Goal: Use online tool/utility: Utilize a website feature to perform a specific function

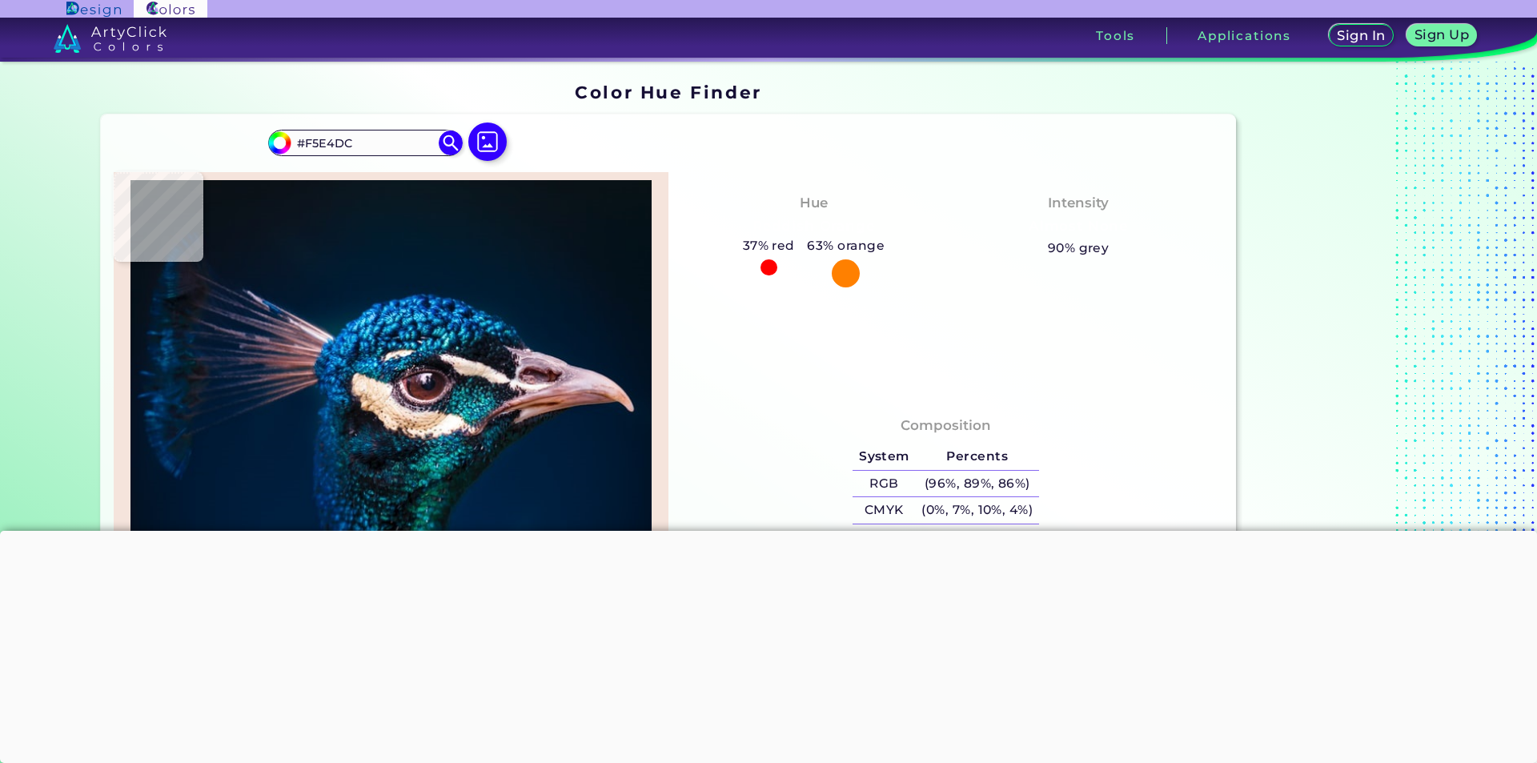
type input "#be9274"
type input "#BE9274"
type input "#b3865c"
type input "#B3865C"
type input "#a08678"
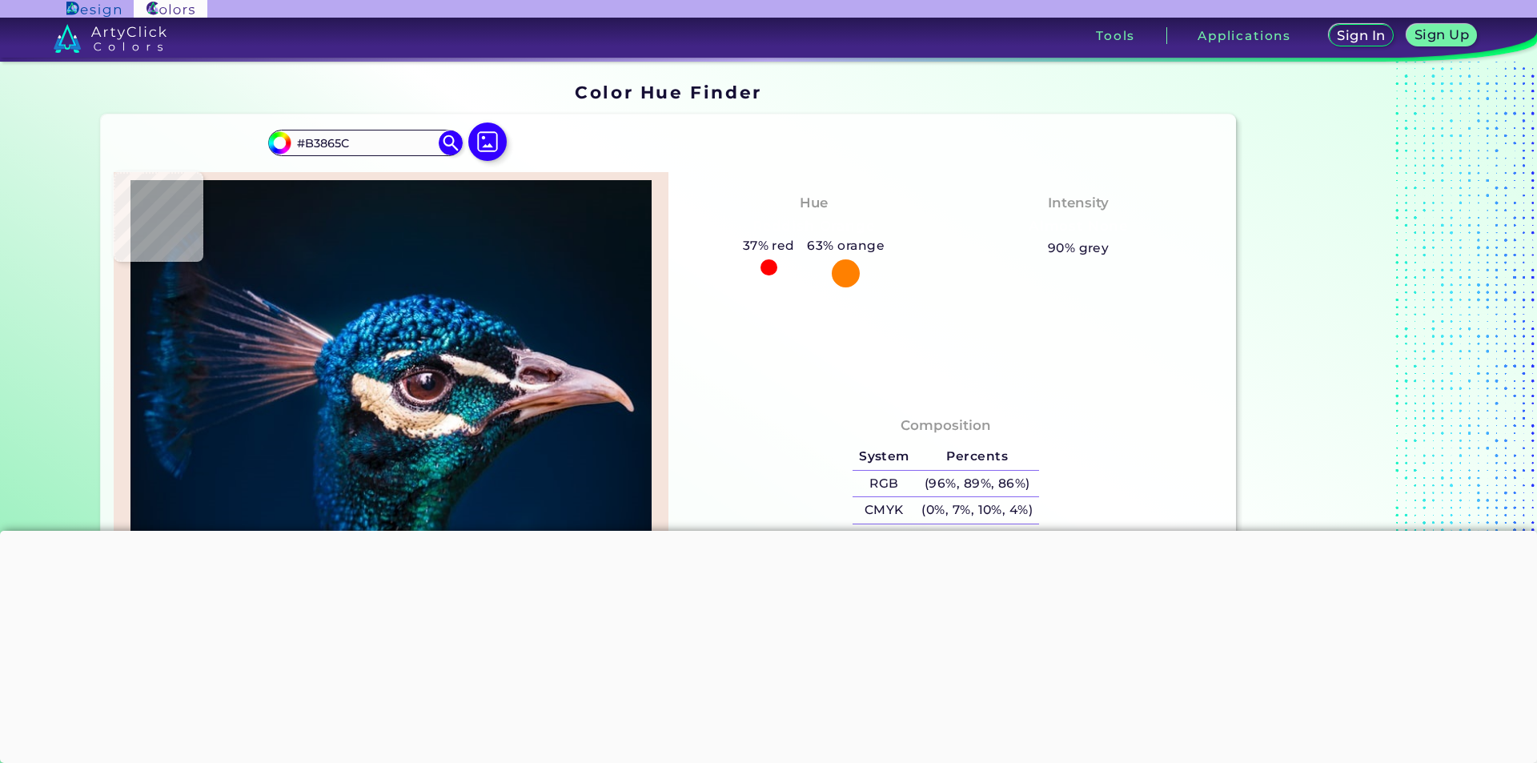
type input "#A08678"
type input "#856d5d"
type input "#856D5D"
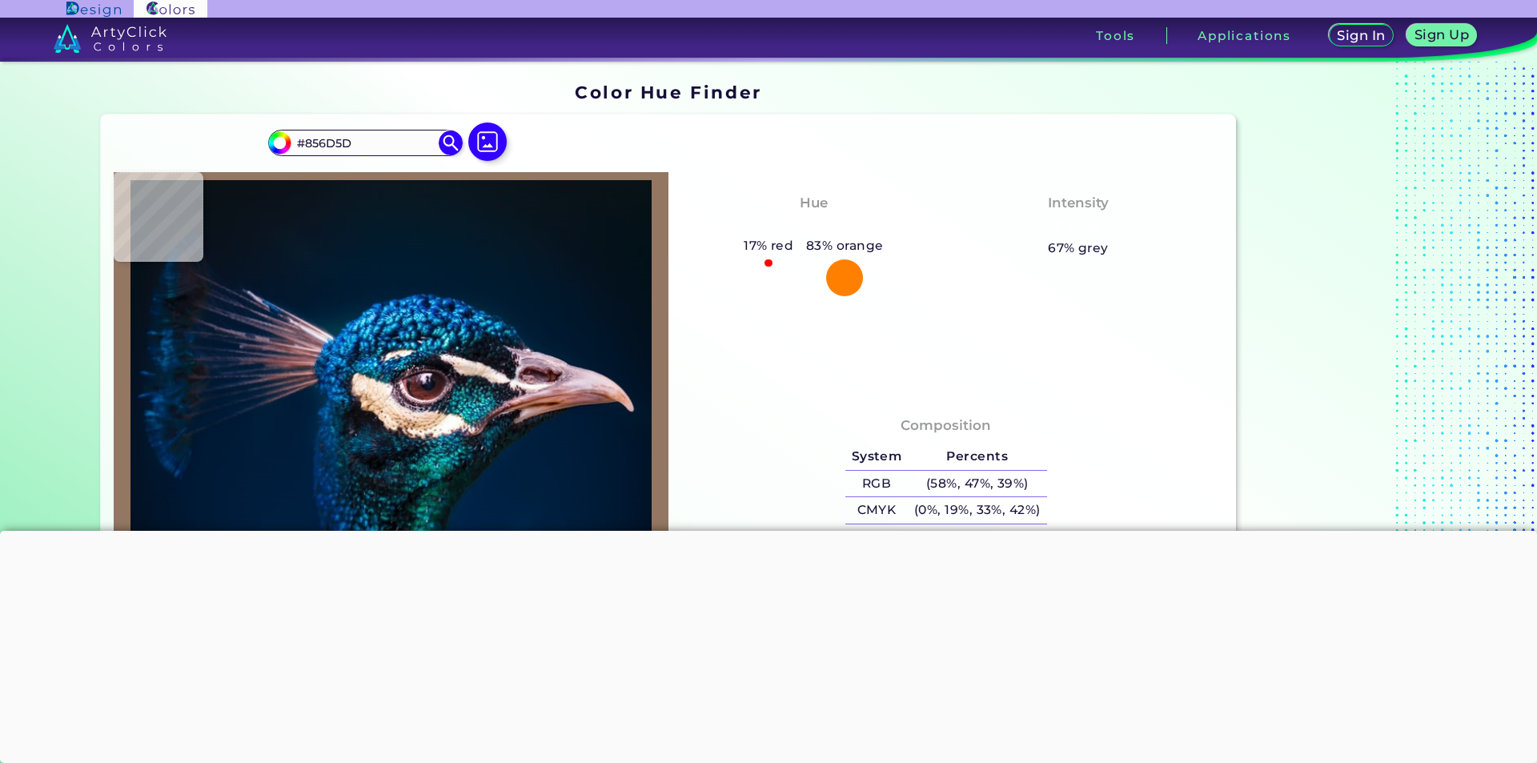
type input "#937763"
type input "#c7a391"
type input "#C7A391"
type input "#6d4c4c"
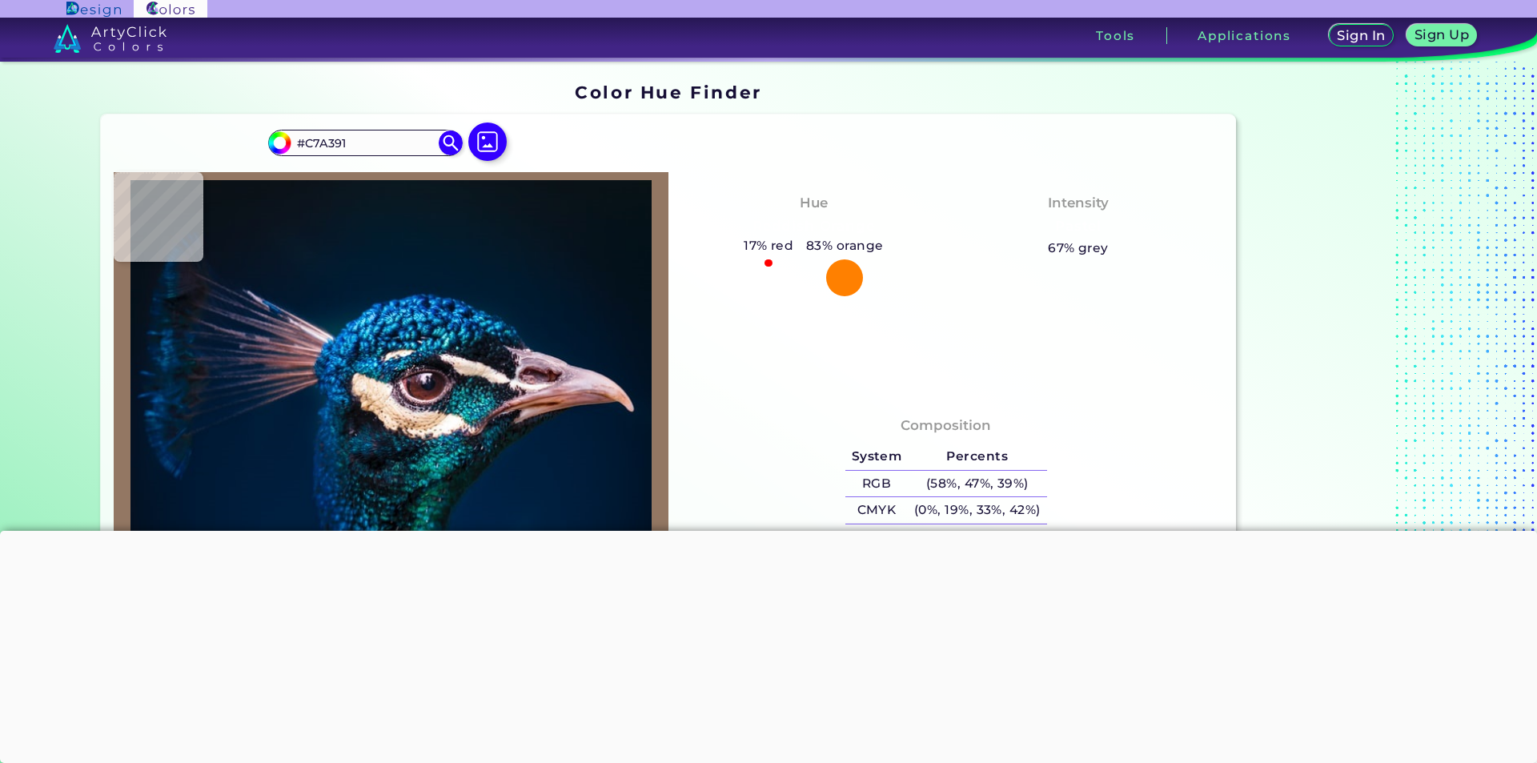
type input "#6D4C4C"
type input "#442c33"
type input "#442C33"
type input "#1c101d"
type input "#1C101D"
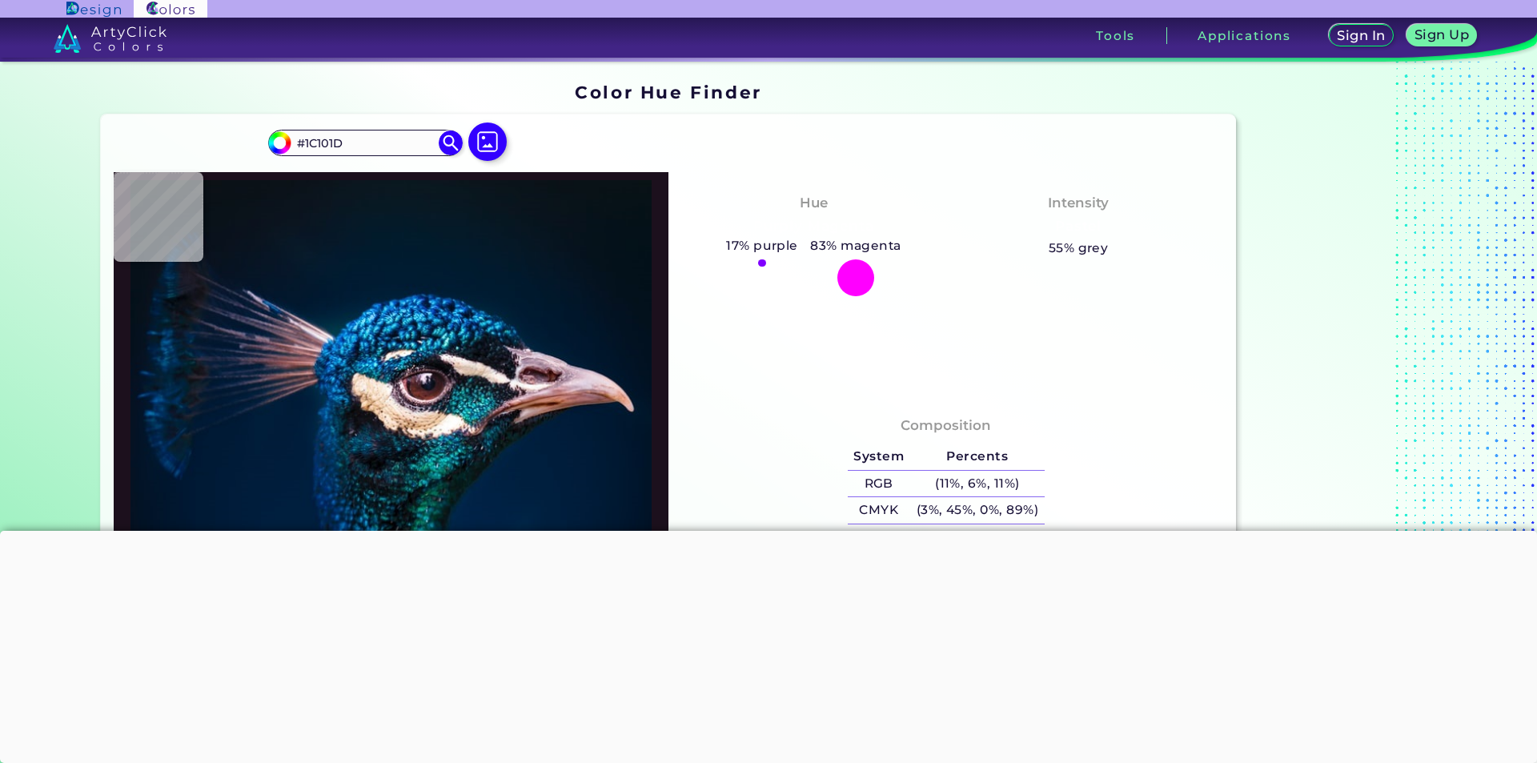
type input "#1e1f2f"
type input "#1E1F2F"
type input "#0b1829"
type input "#0B1829"
type input "#1c101d"
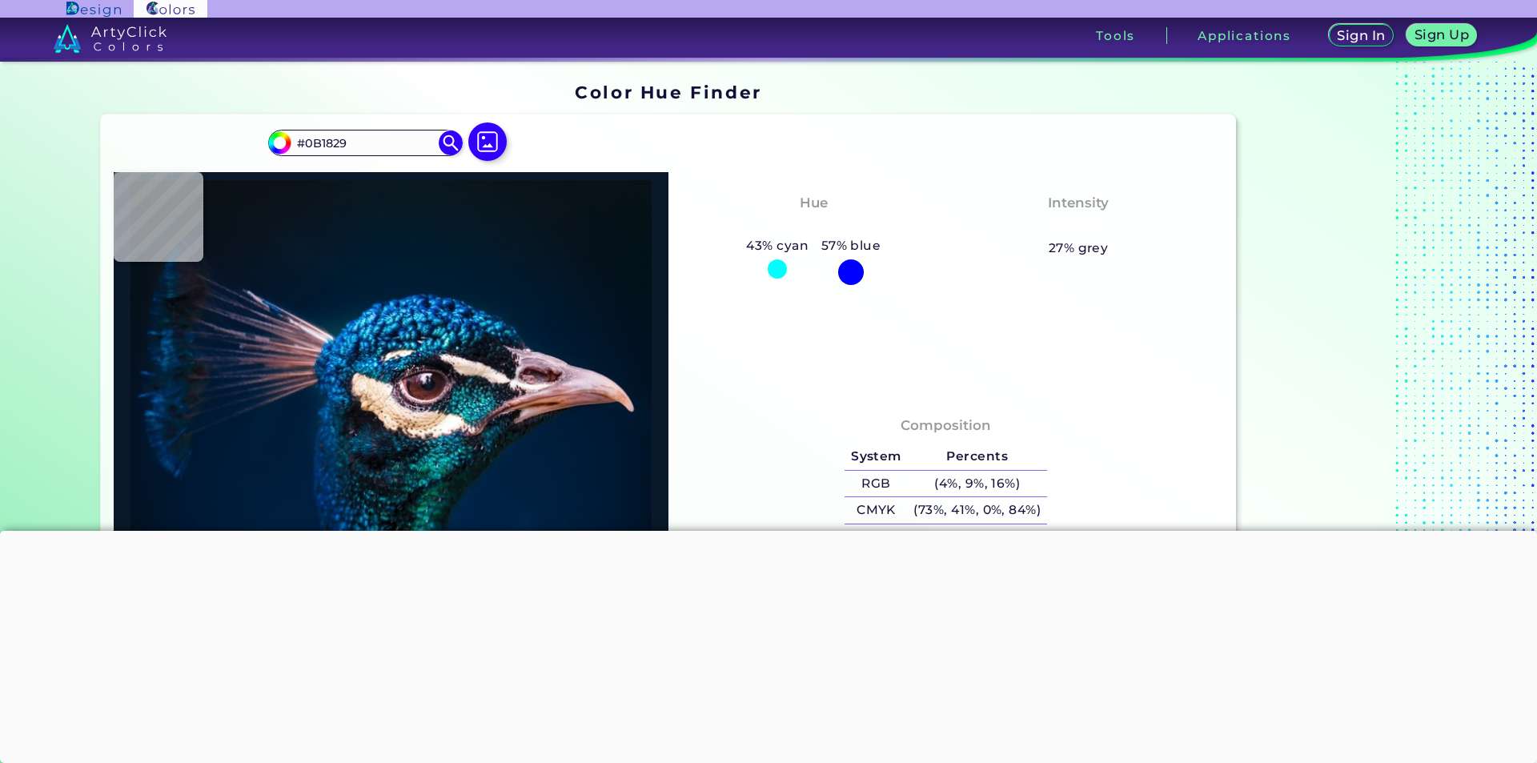
type input "#1C101D"
type input "#573d3e"
type input "#573D3E"
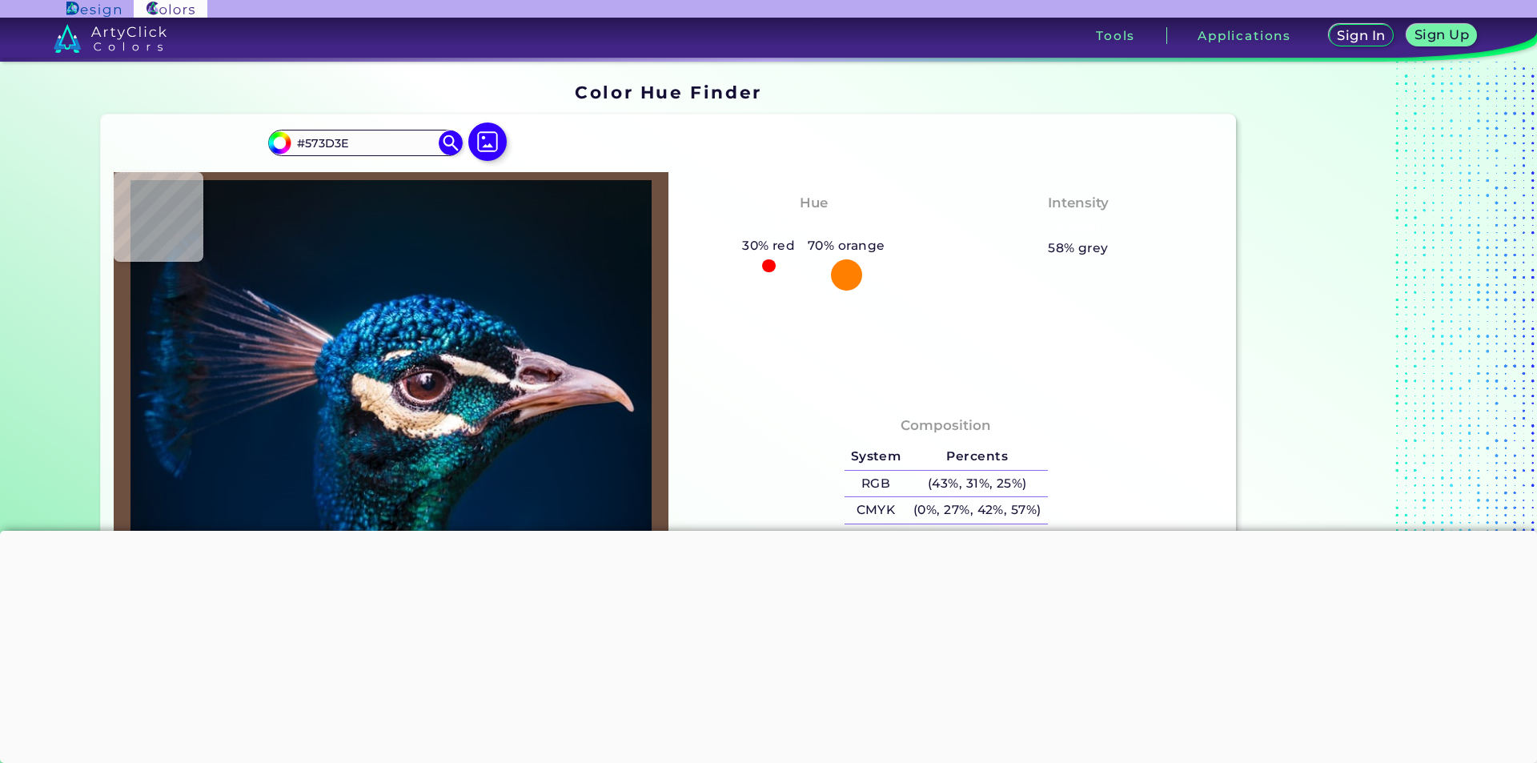
type input "#6e5040"
type input "#6E5040"
type input "#f9e2d3"
type input "#F9E2D3"
type input "#dfccbb"
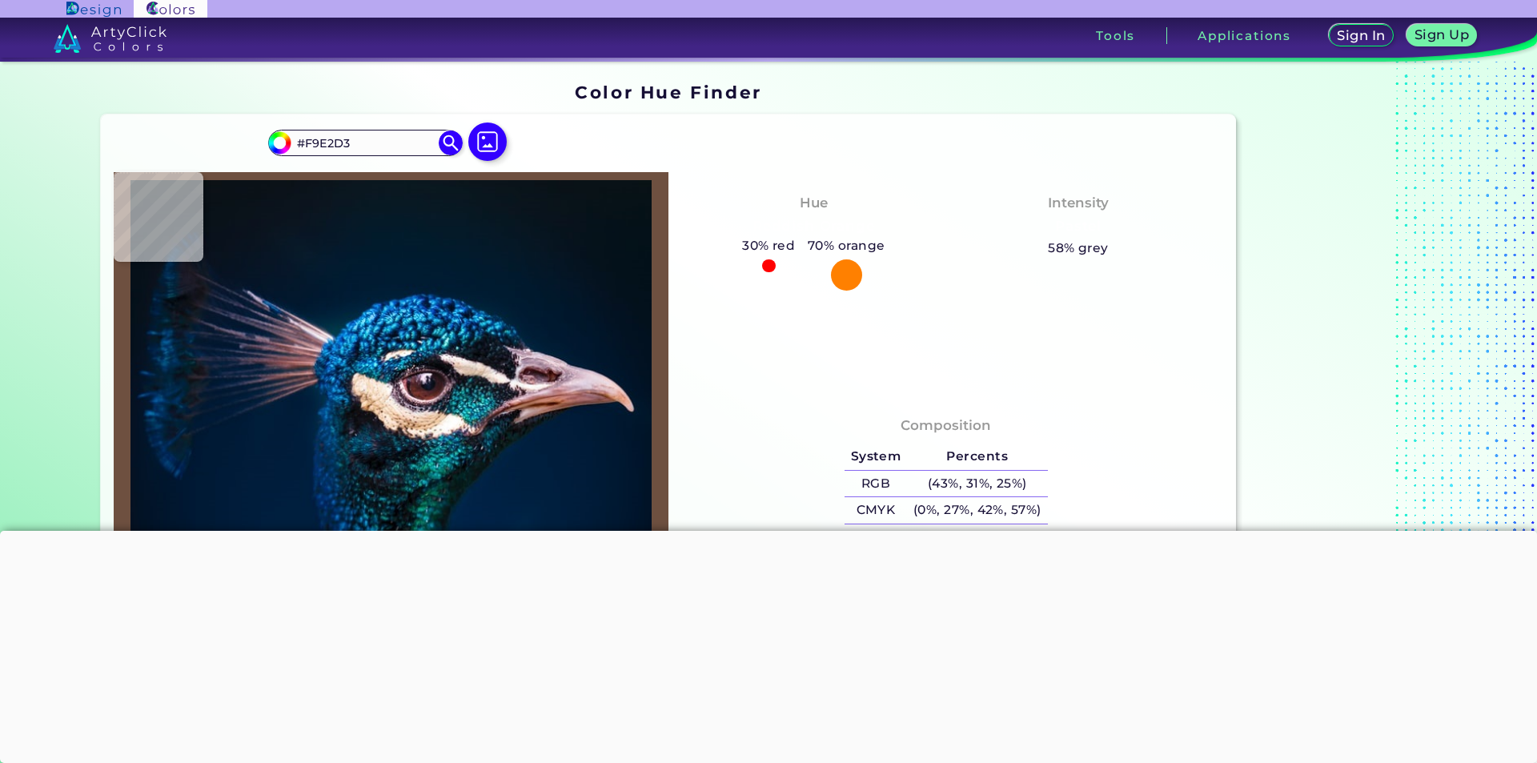
type input "#DFCCBB"
type input "#705031"
type input "#d2a88c"
type input "#D2A88C"
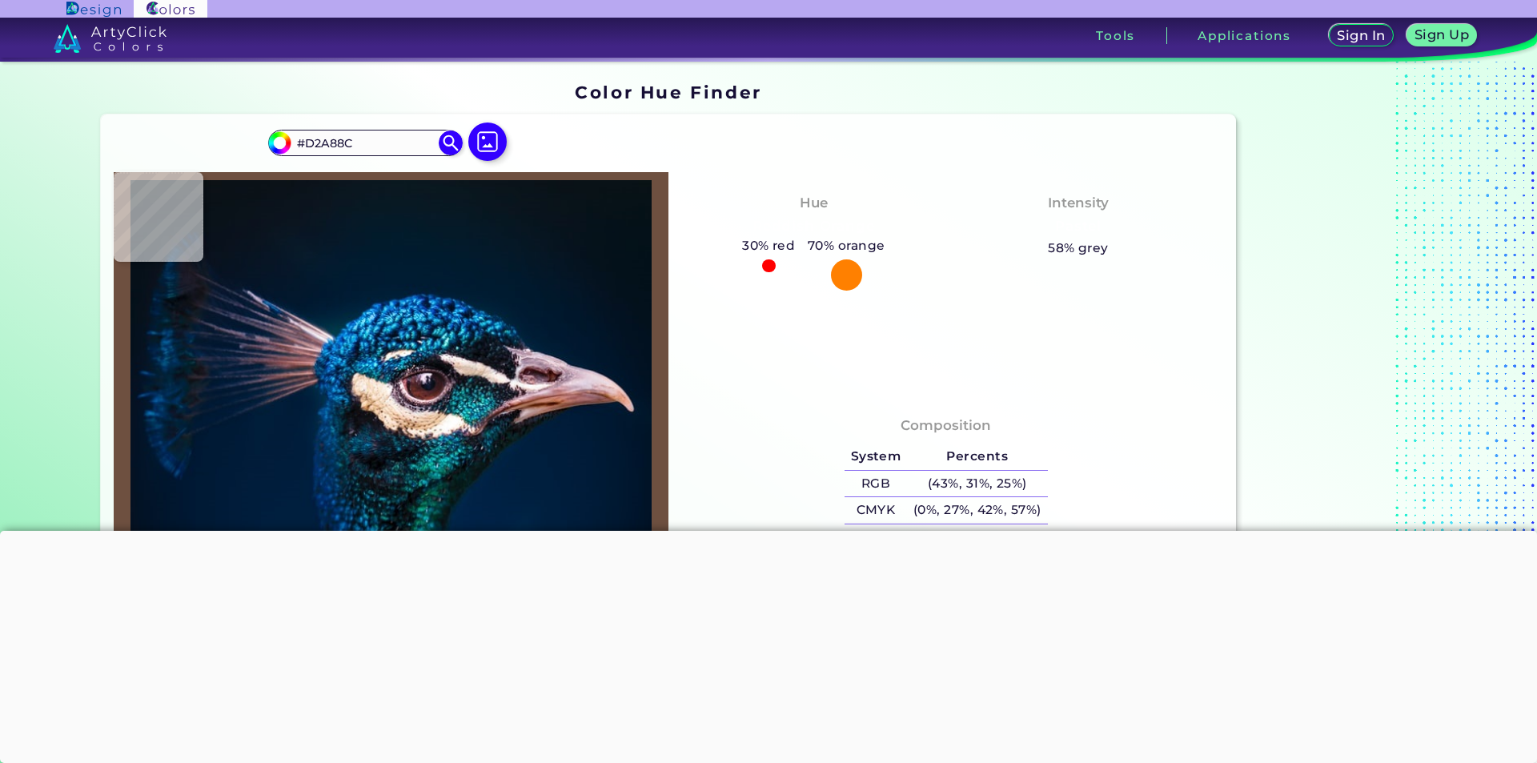
type input "#bc8b66"
type input "#BC8B66"
type input "#bc8e67"
type input "#BC8E67"
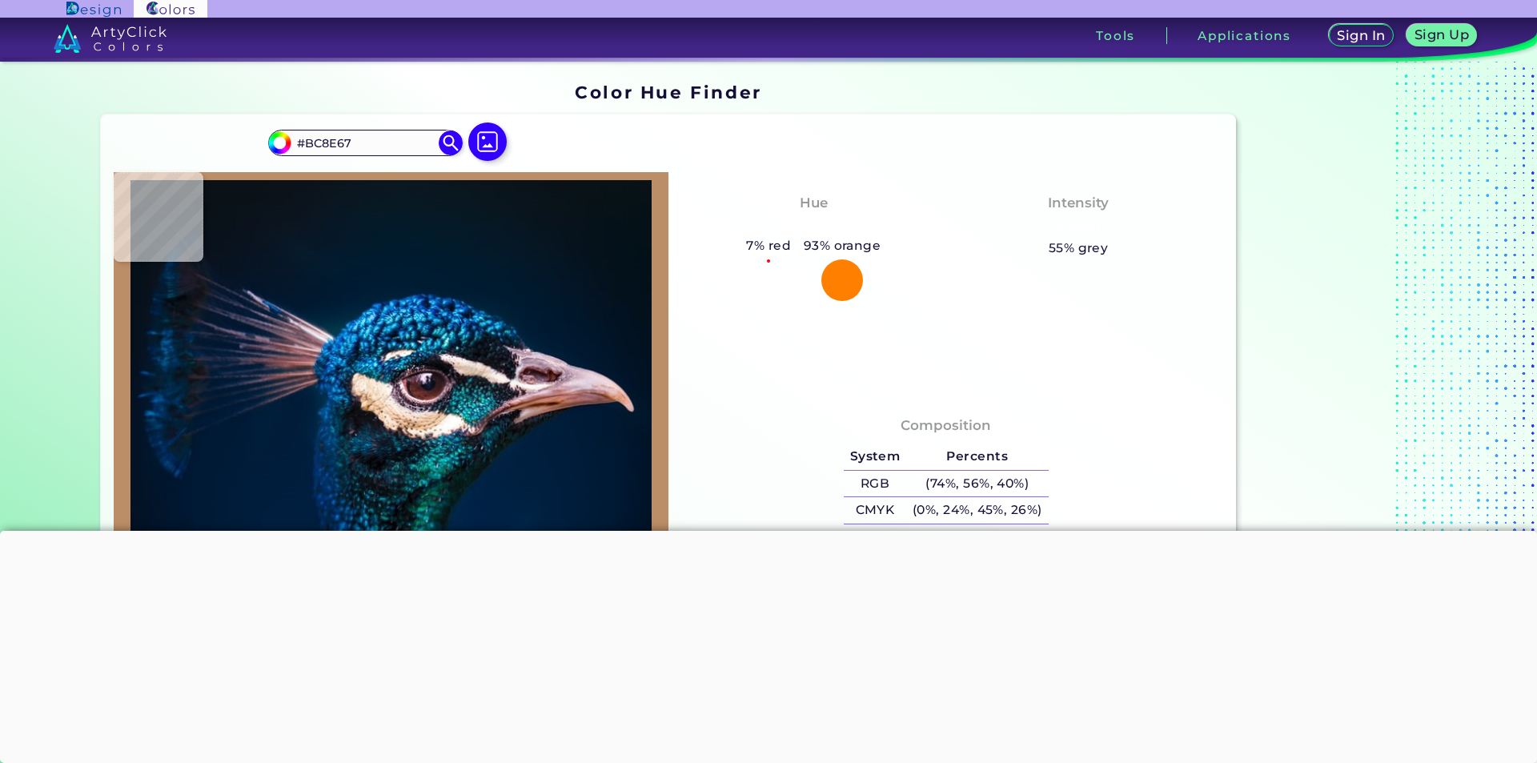
type input "#b7896b"
type input "#B7896B"
type input "#c89b7c"
type input "#C89B7C"
type input "#e5b48e"
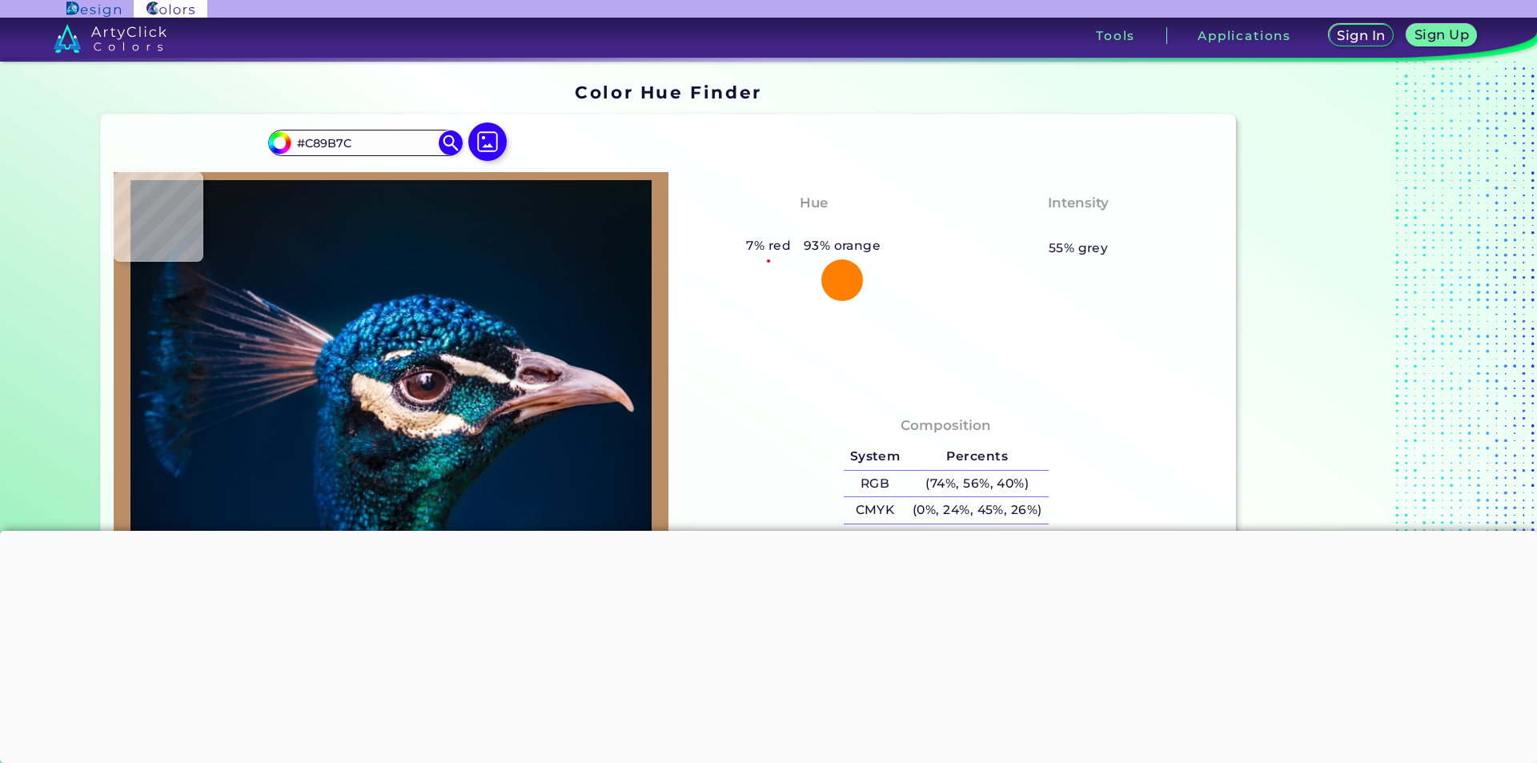
type input "#E5B48E"
type input "#dfb48d"
type input "#DFB48D"
type input "#ddb896"
type input "#DDB896"
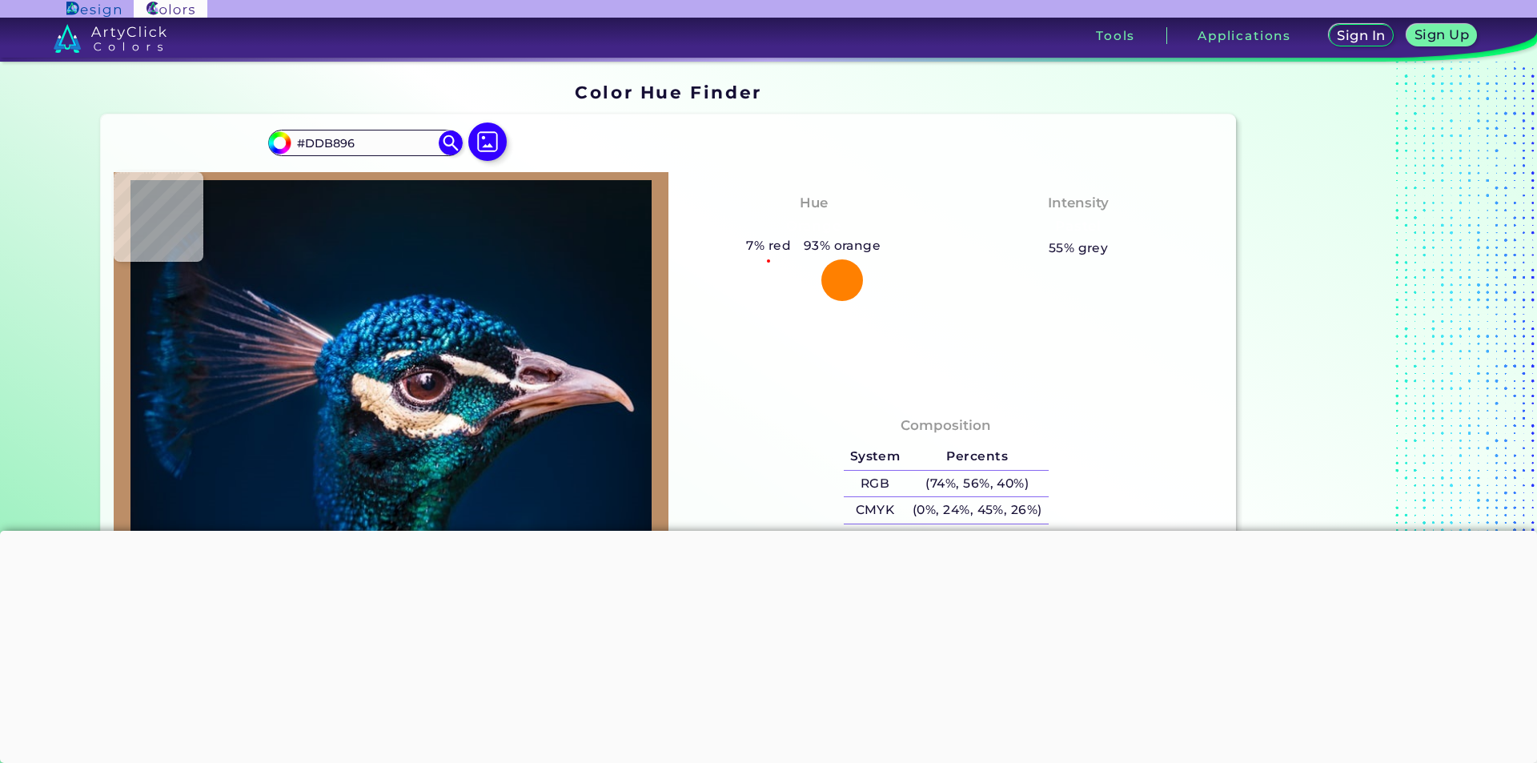
type input "#e5c09f"
type input "#E5C09F"
type input "#e2bfa1"
type input "#E2BFA1"
type input "#d7b597"
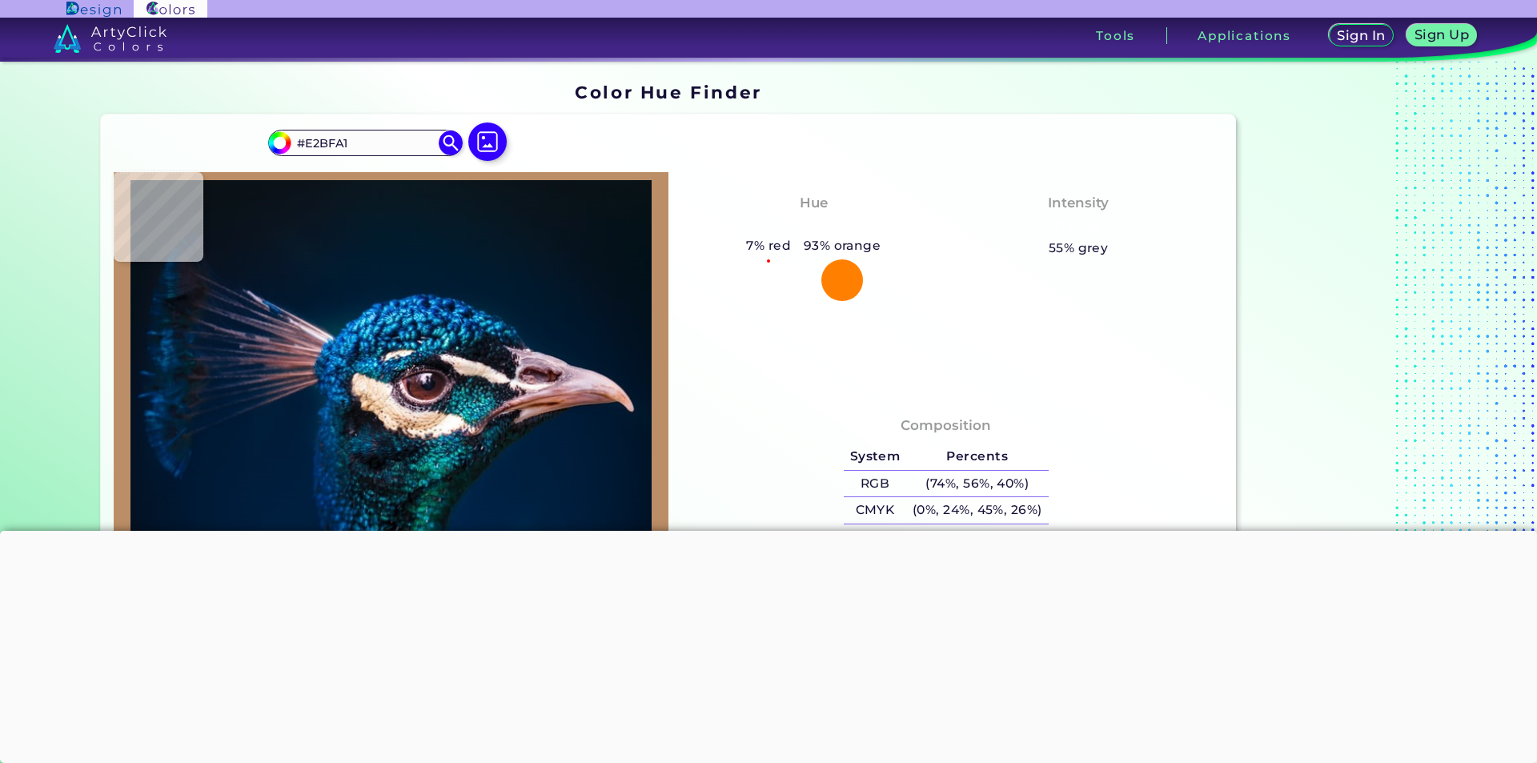
type input "#D7B597"
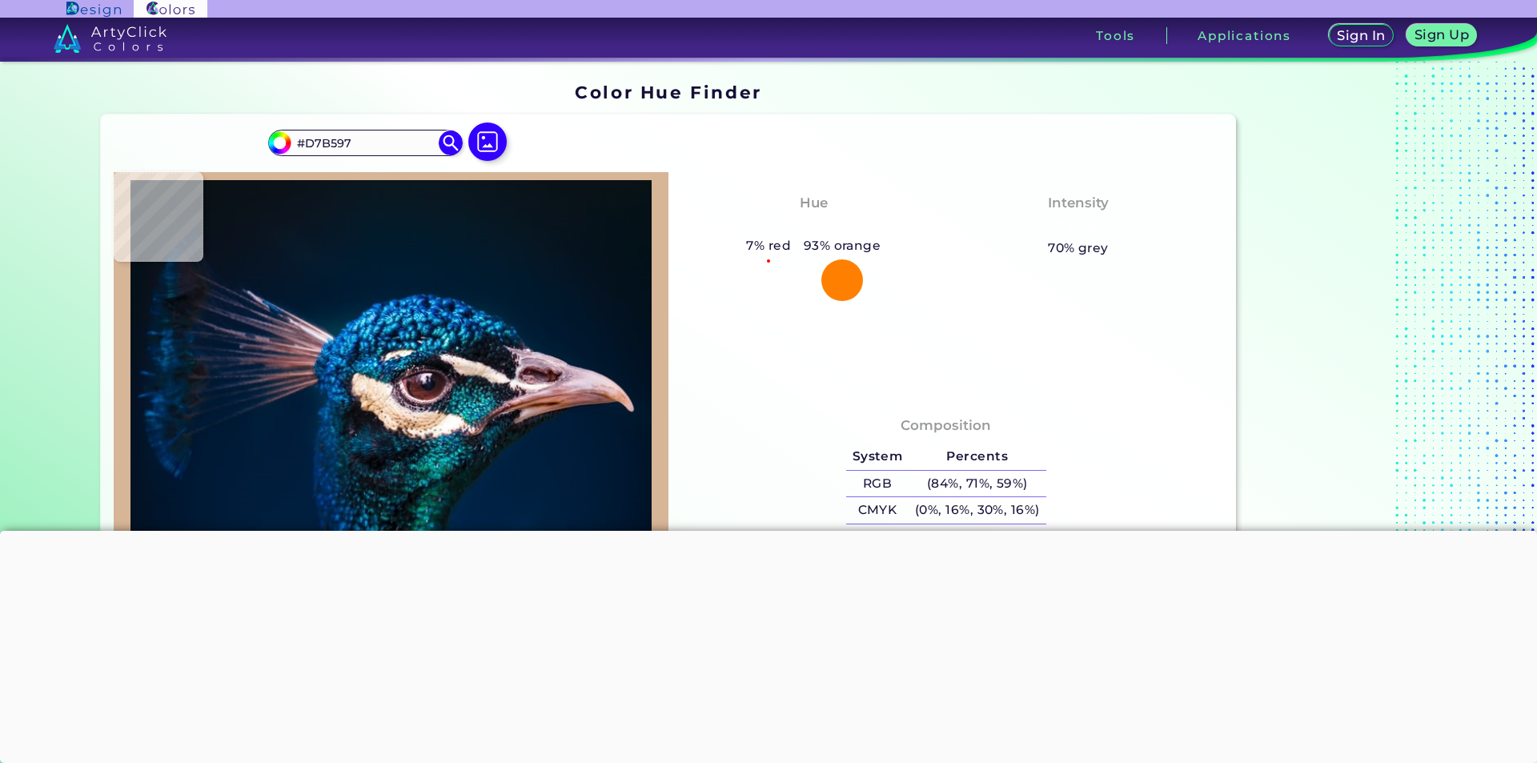
type input "#d4b293"
type input "#D4B293"
type input "#f5d2b4"
type input "#F5D2B4"
type input "#f1cdaf"
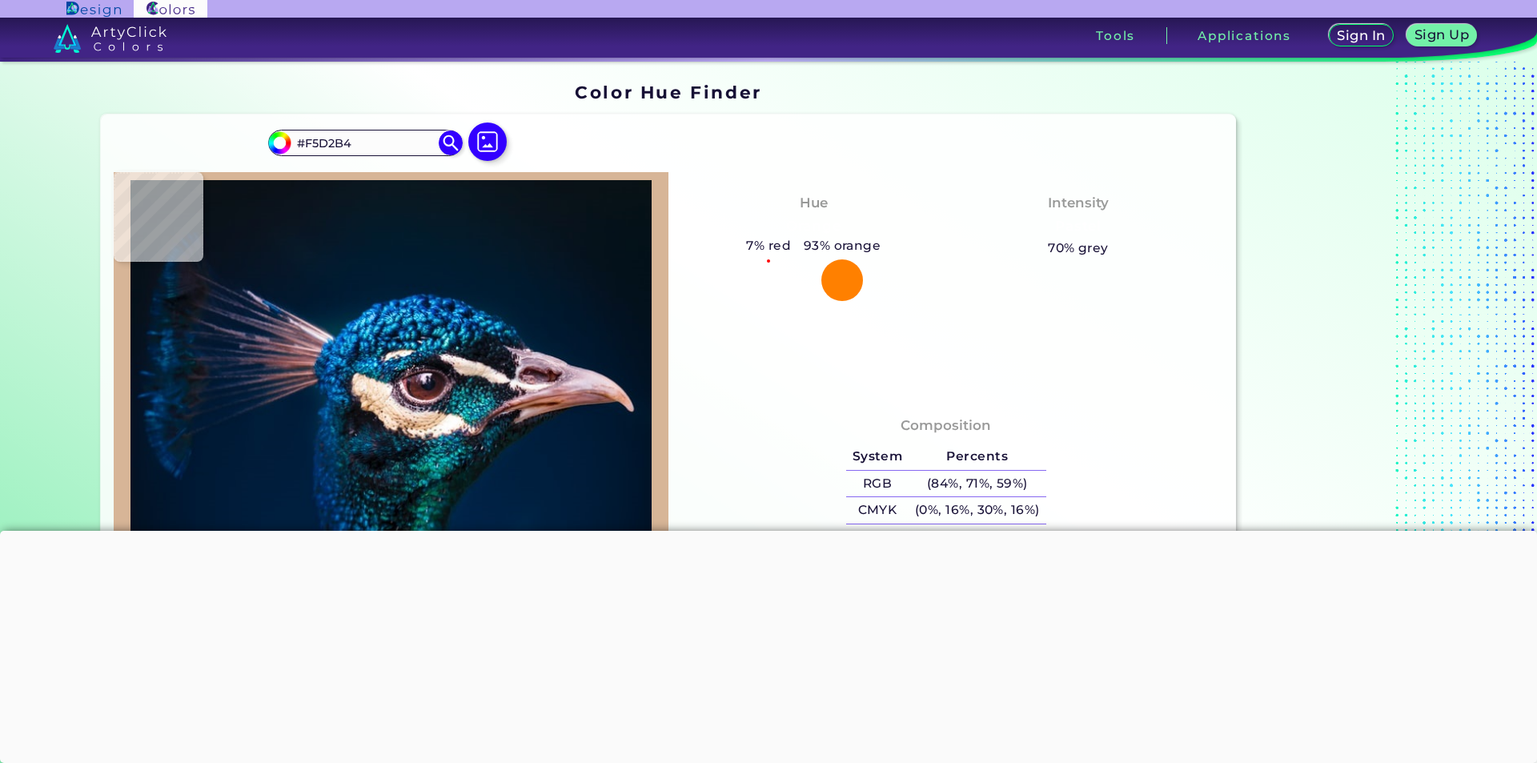
type input "#F1CDAF"
type input "#dab298"
type input "#DAB298"
type input "#ddb59a"
type input "#DDB59A"
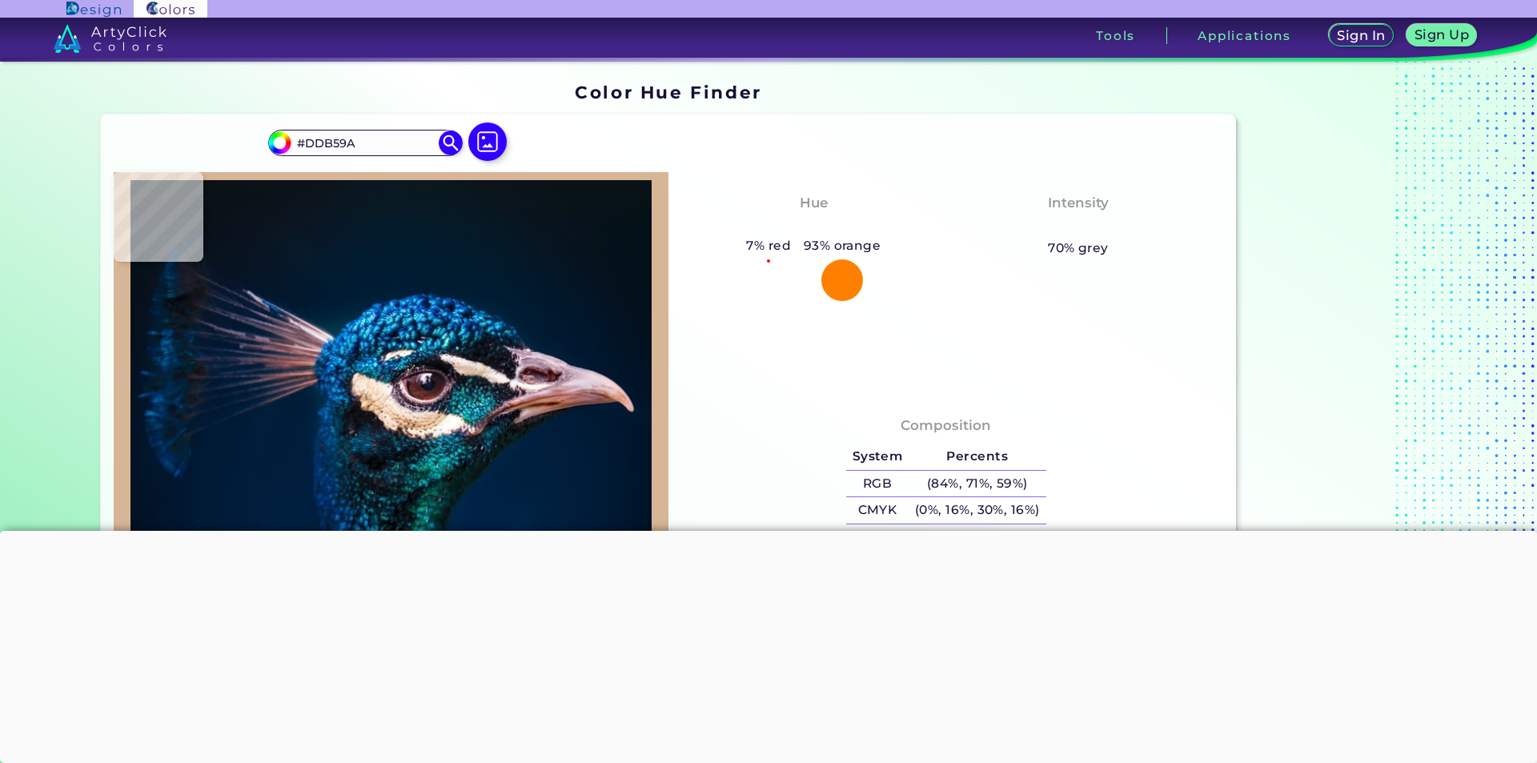
type input "#ddb595"
type input "#DDB595"
type input "#e7c1a2"
type input "#E7C1A2"
type input "#e1bd9b"
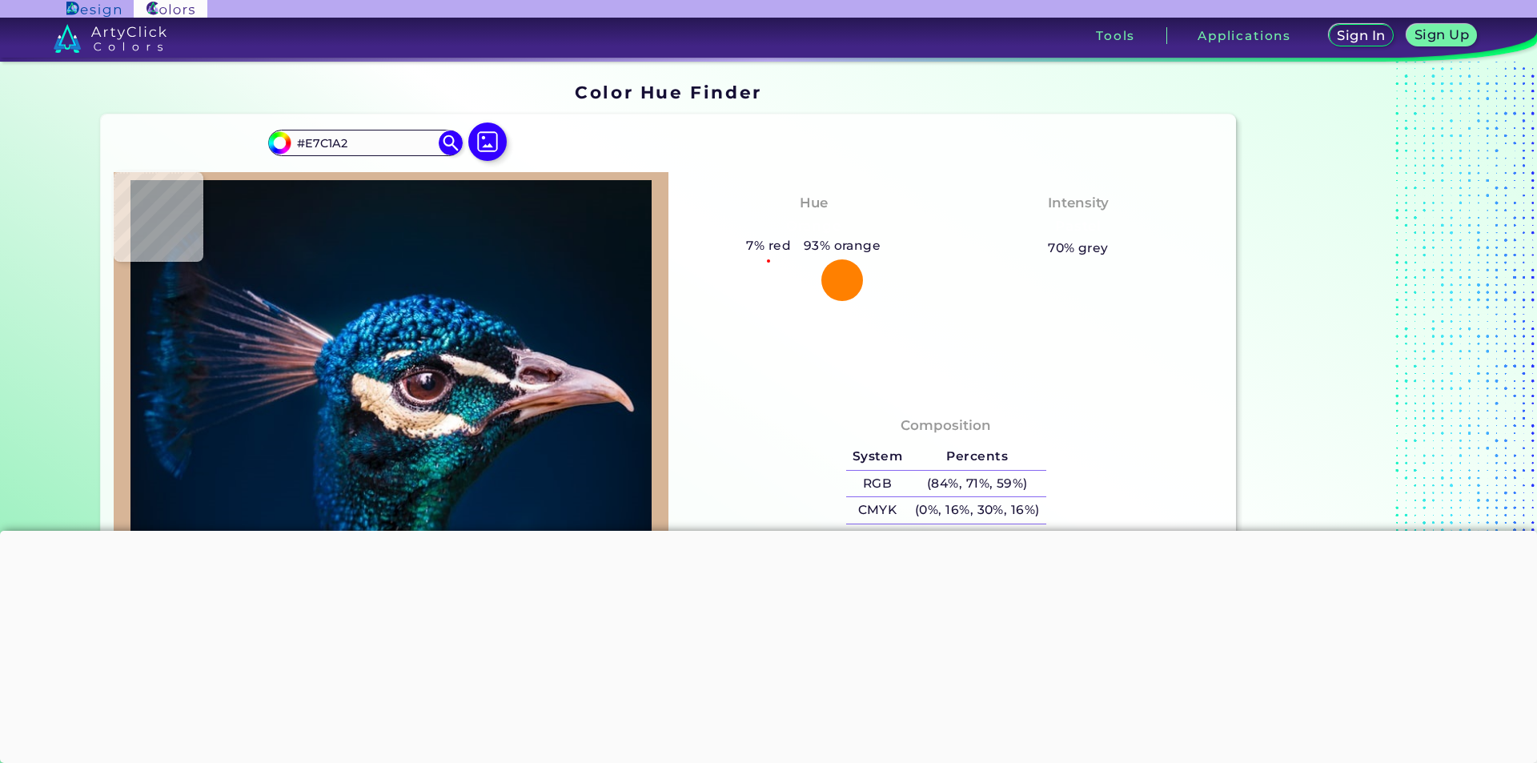
type input "#E1BD9B"
type input "#e6c5a5"
type input "#E6C5A5"
type input "#e6c4a6"
type input "#E6C4A6"
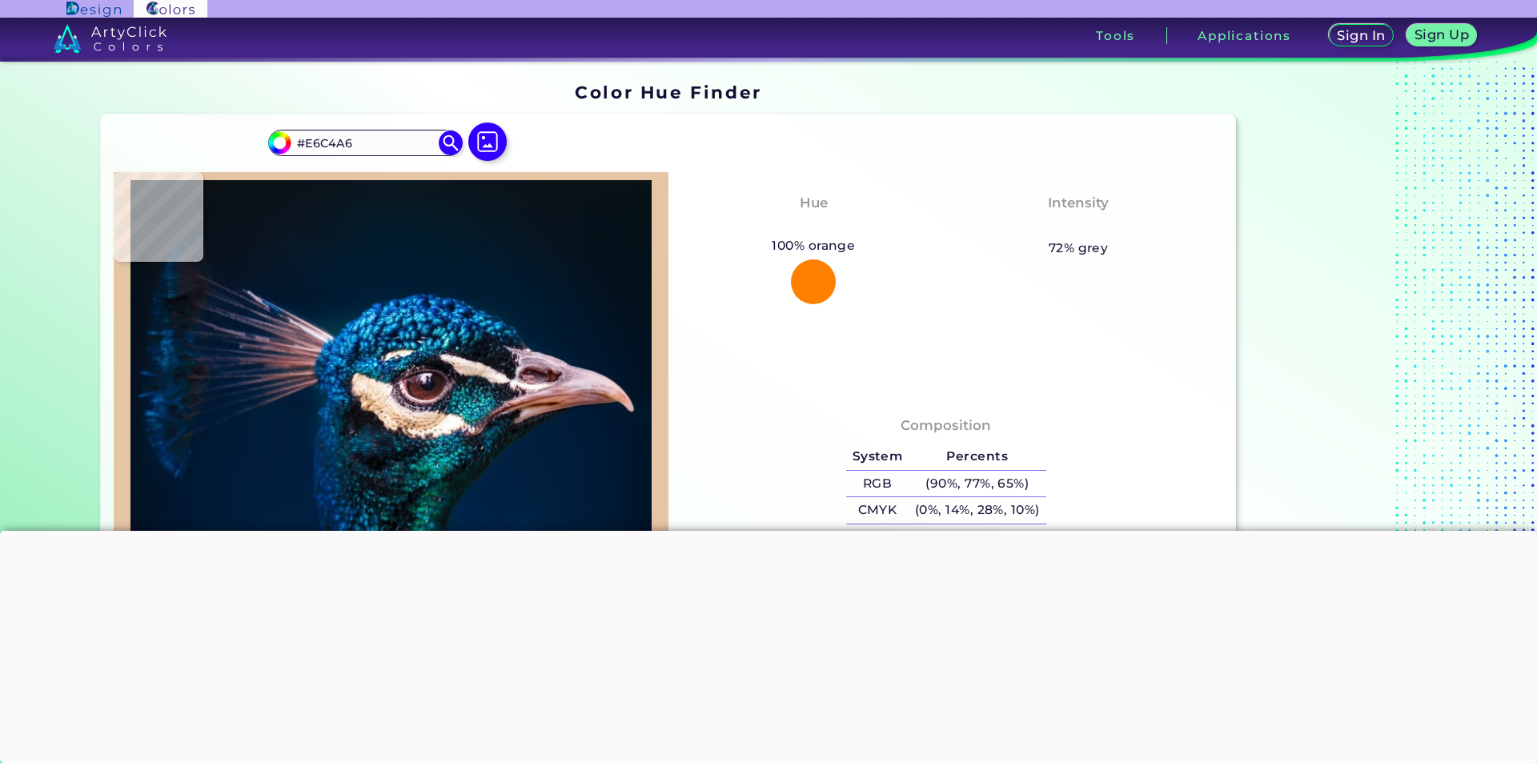
type input "#f2d3c6"
type input "#F2D3C6"
type input "#eed1c2"
type input "#EED1C2"
type input "#ebd1be"
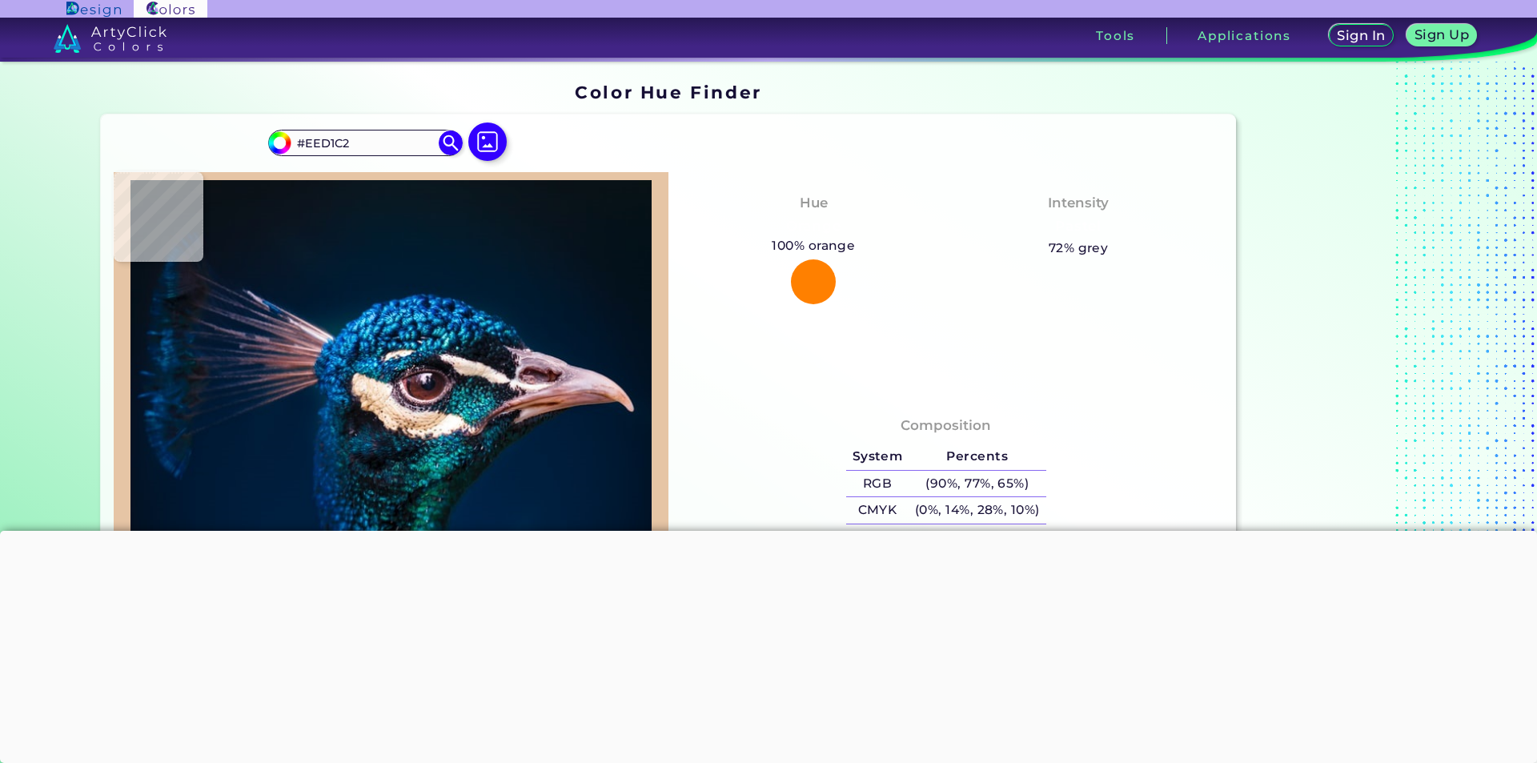
type input "#EBD1BE"
type input "#ebd5cd"
type input "#EBD5CD"
type input "#a68984"
type input "#A68984"
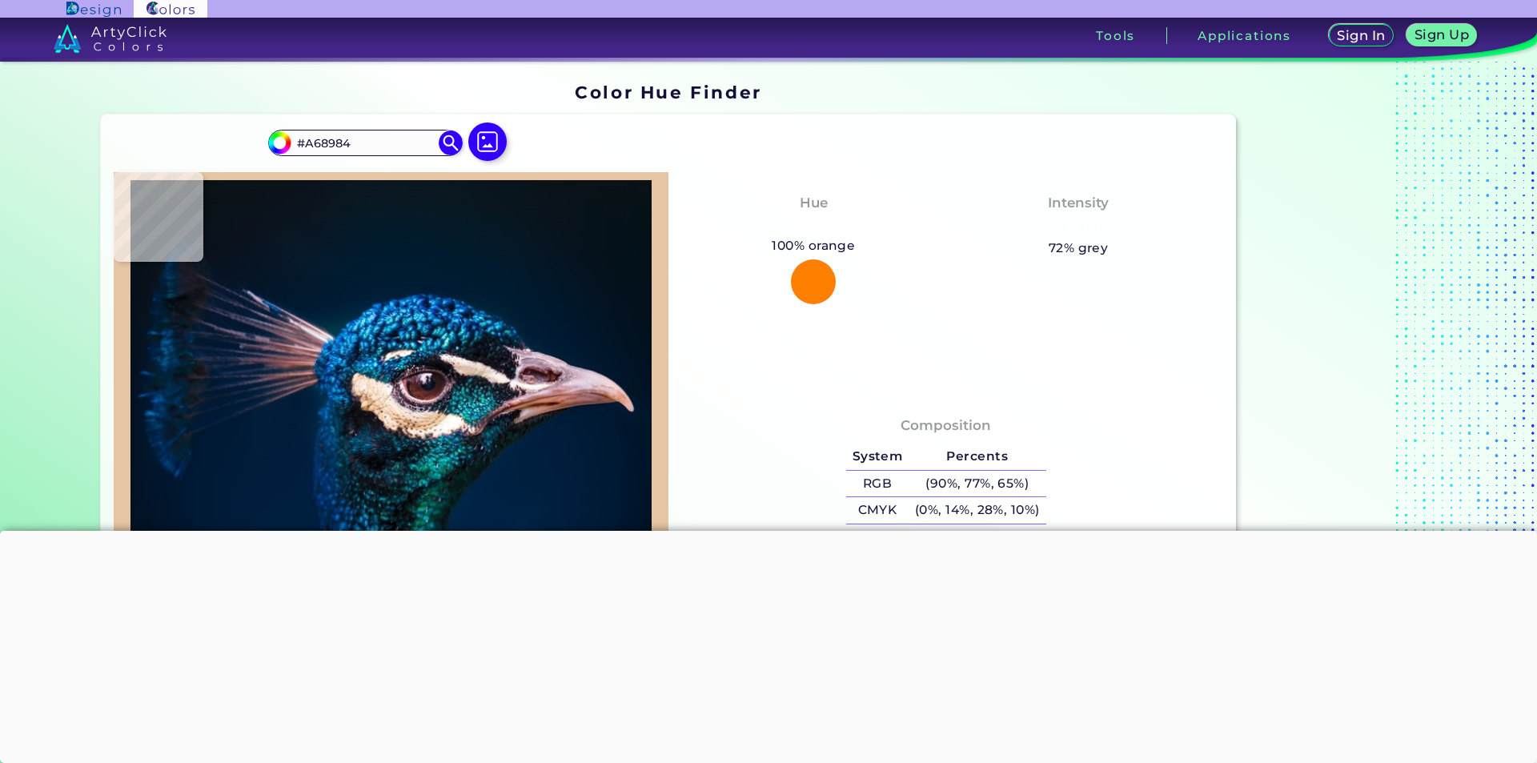
type input "#4d312a"
type input "#4D312A"
type input "#9a8577"
type input "#9A8577"
type input "#44413a"
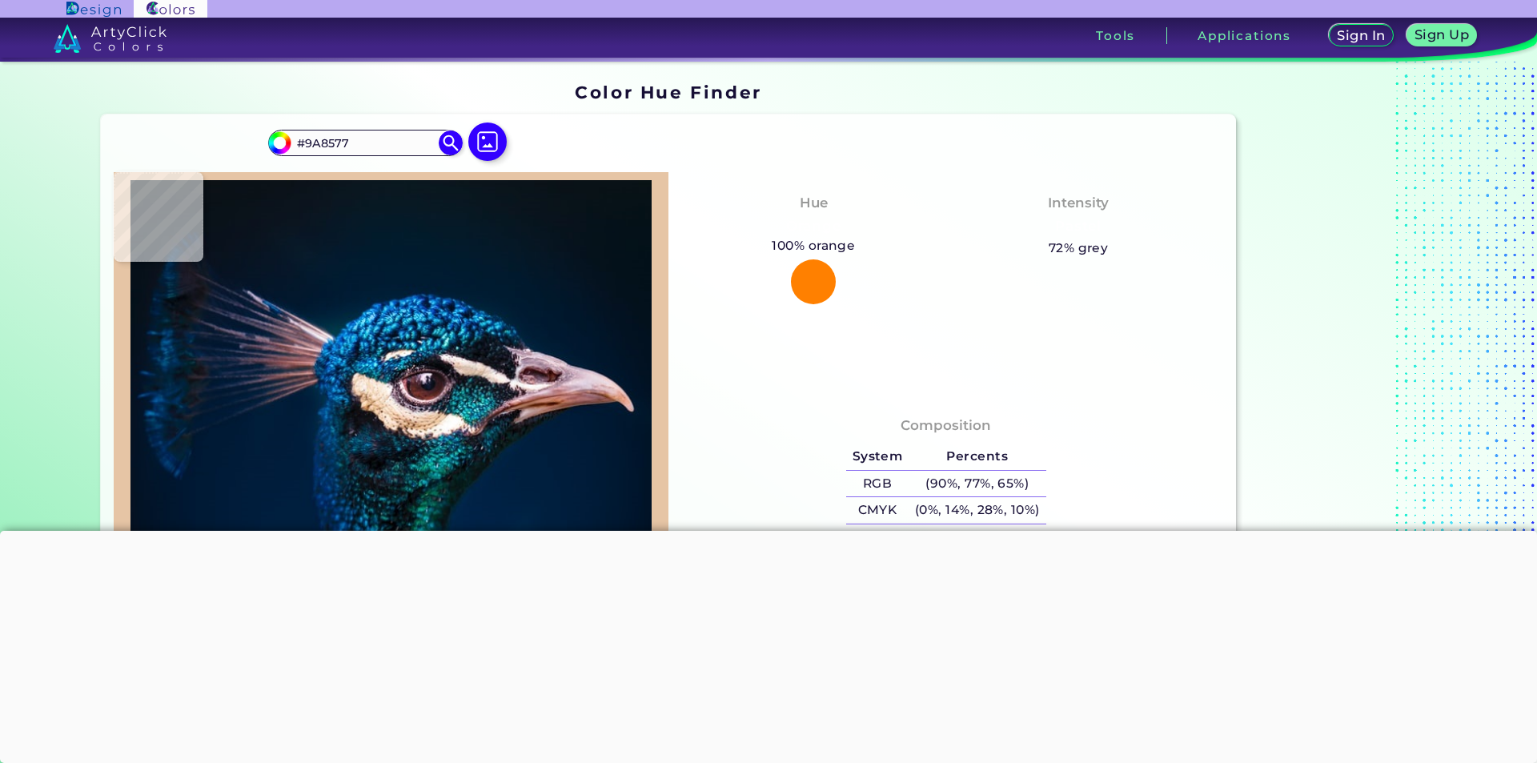
type input "#44413A"
type input "#797f82"
type input "#797F82"
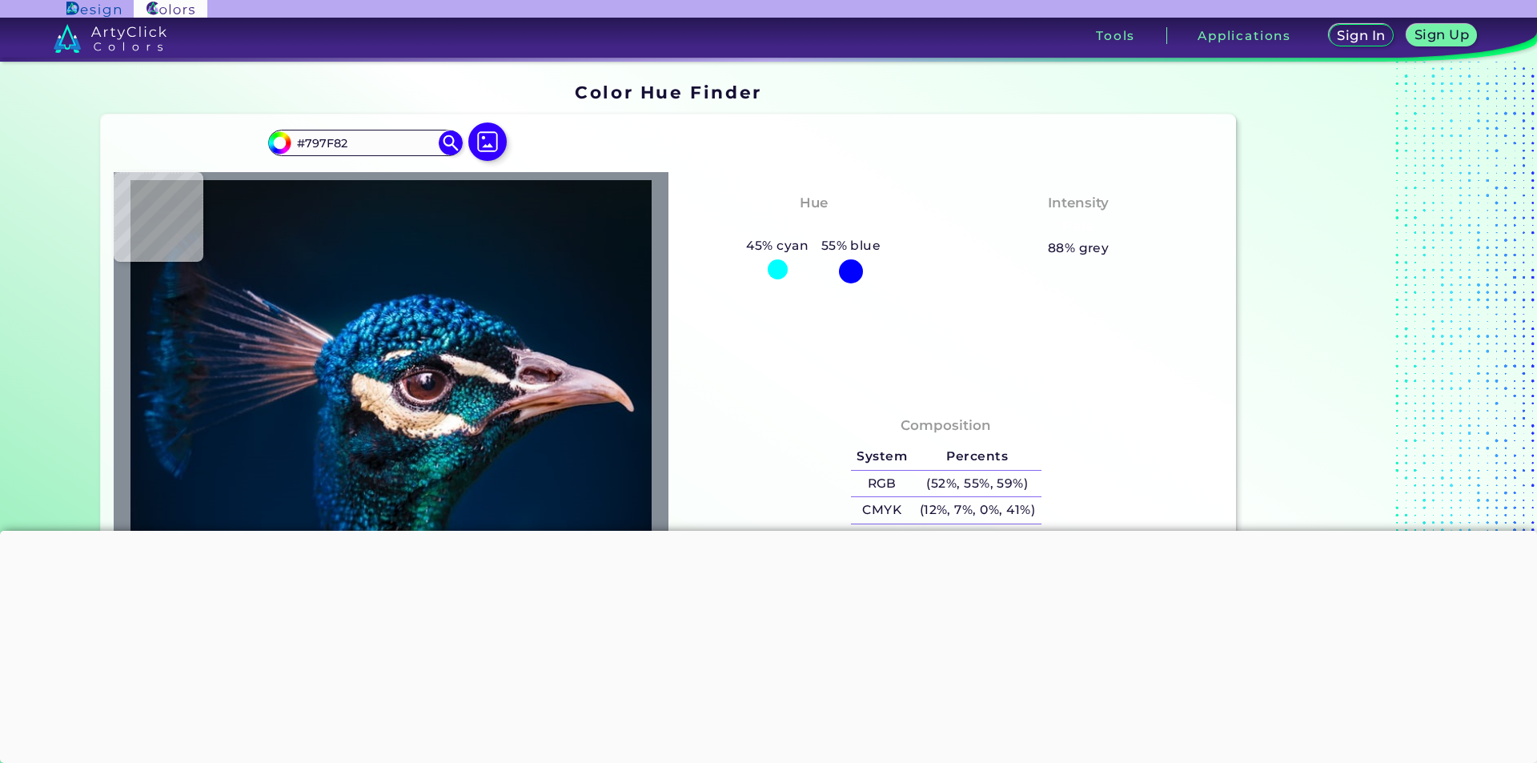
type input "#858d97"
type input "#858D97"
type input "#083237"
type input "#175a70"
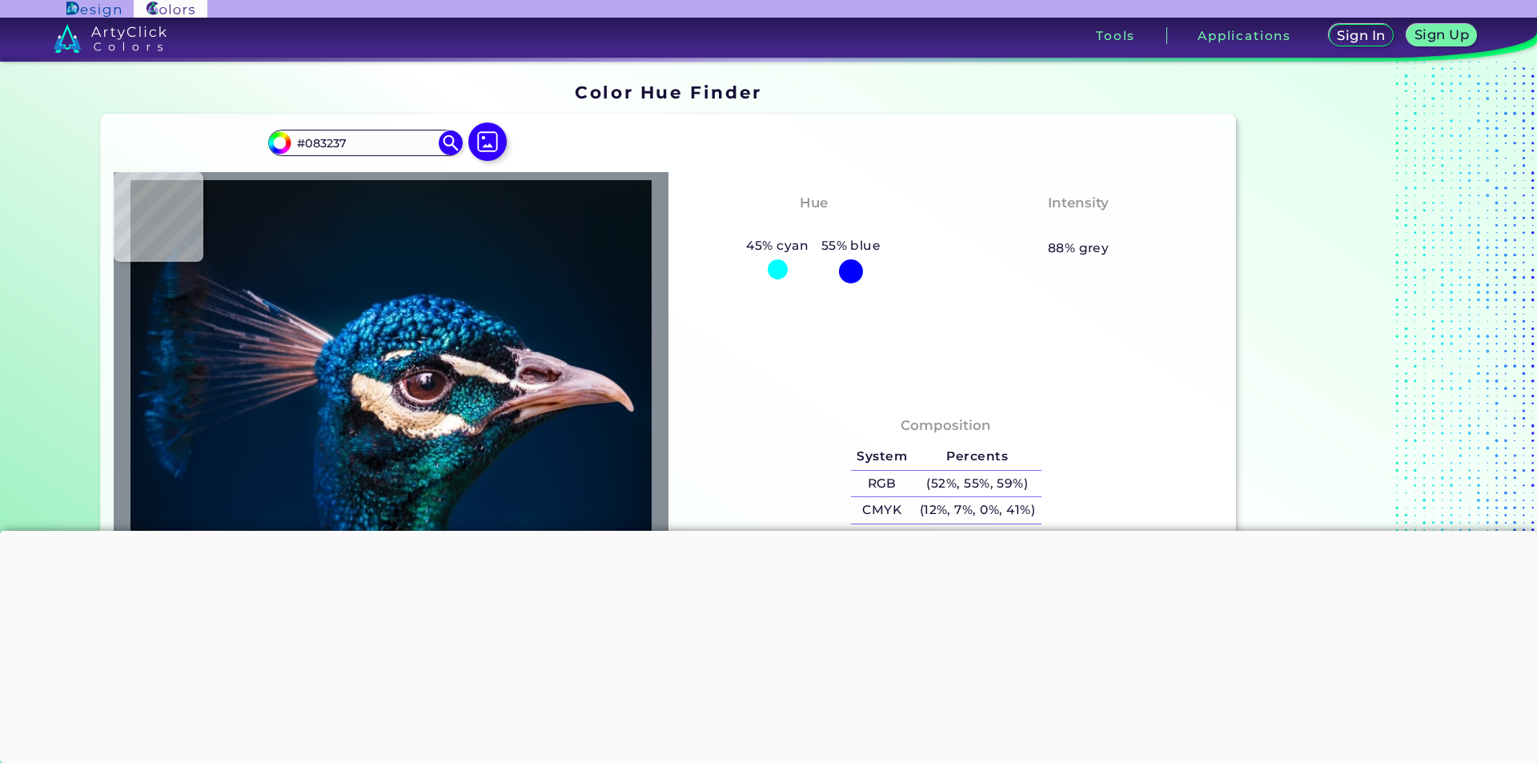
type input "#175A70"
type input "#023a54"
type input "#023A54"
type input "#003347"
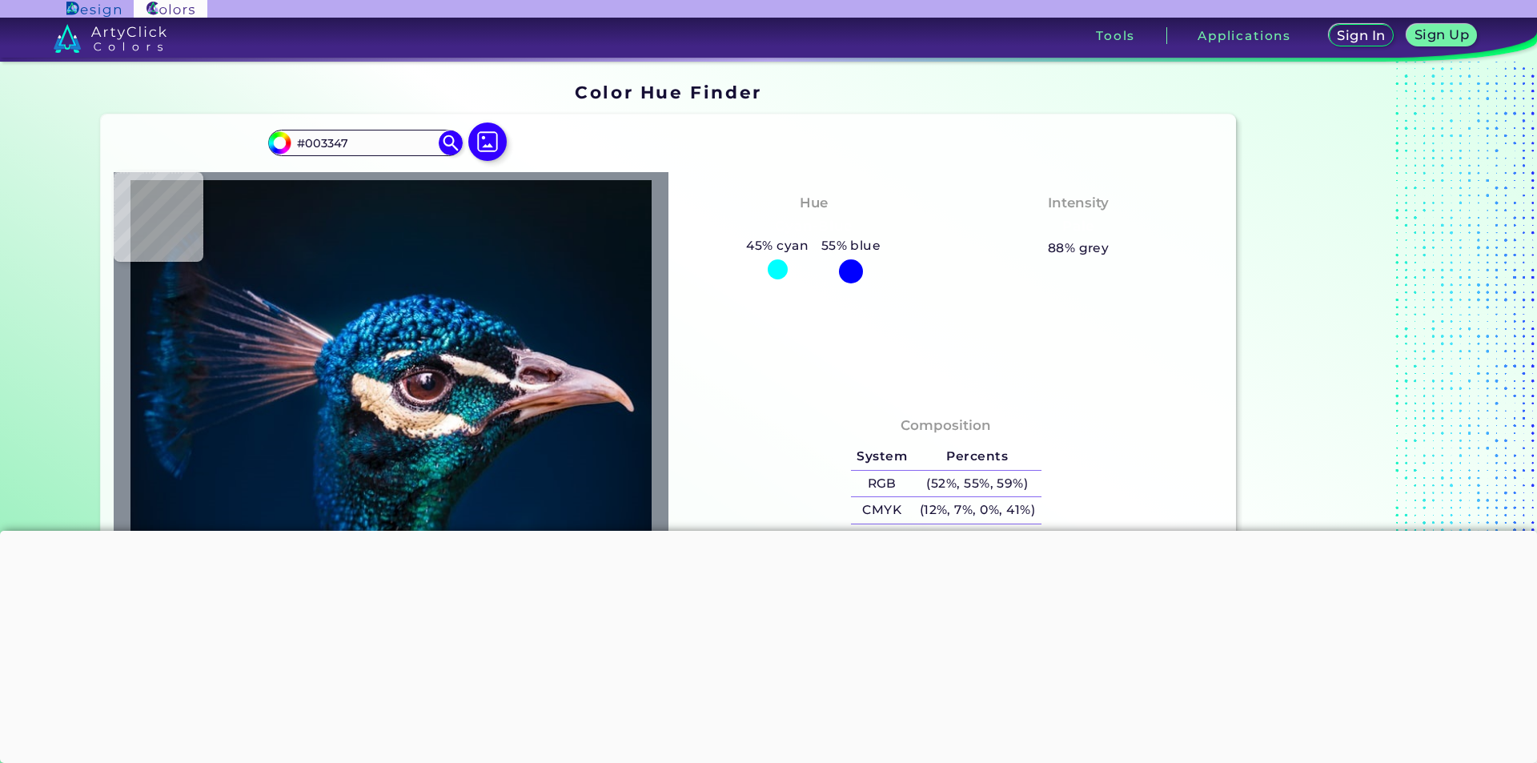
type input "#2a7d7e"
type input "#2A7D7E"
type input "#227375"
type input "#34929a"
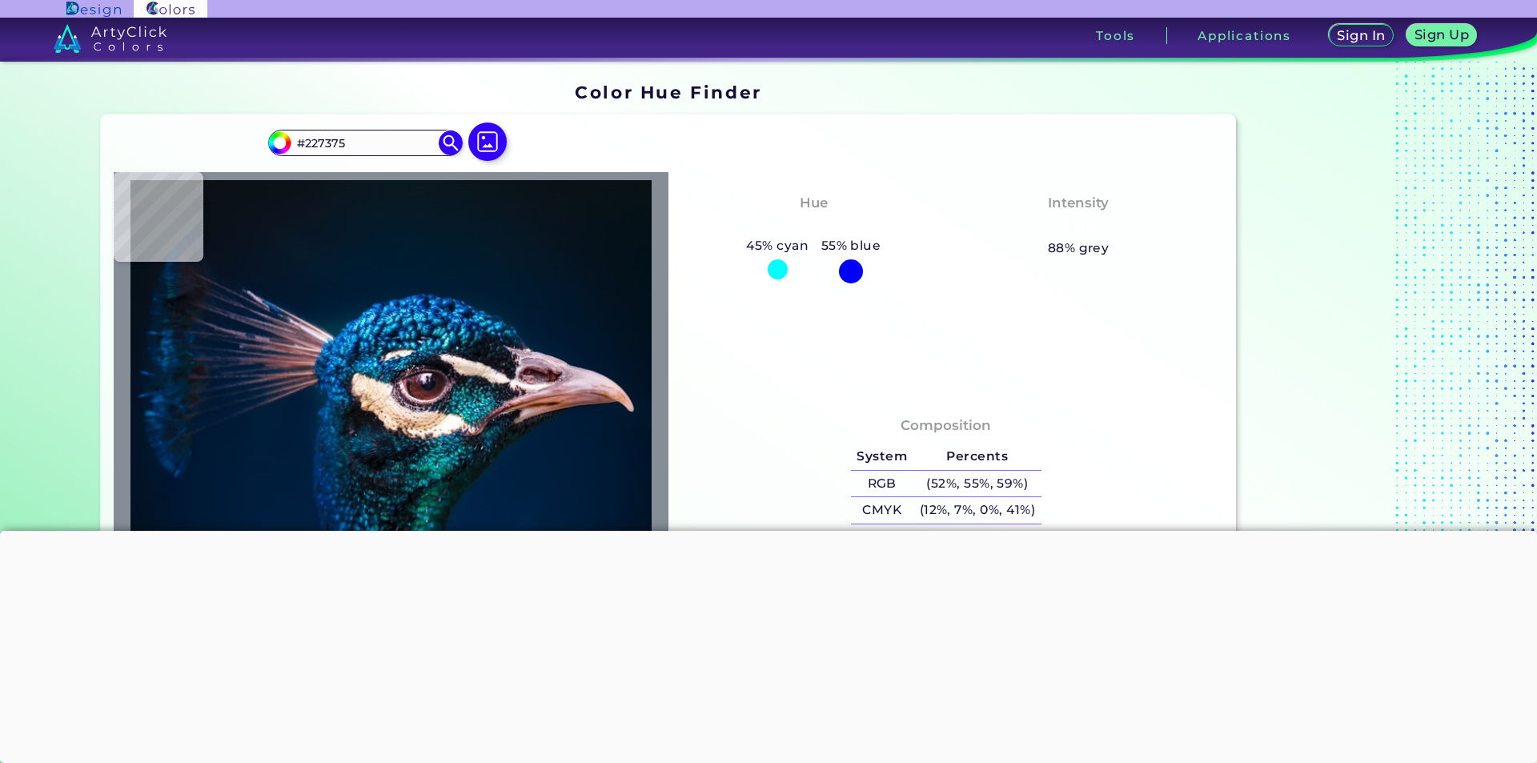
type input "#34929A"
type input "#064152"
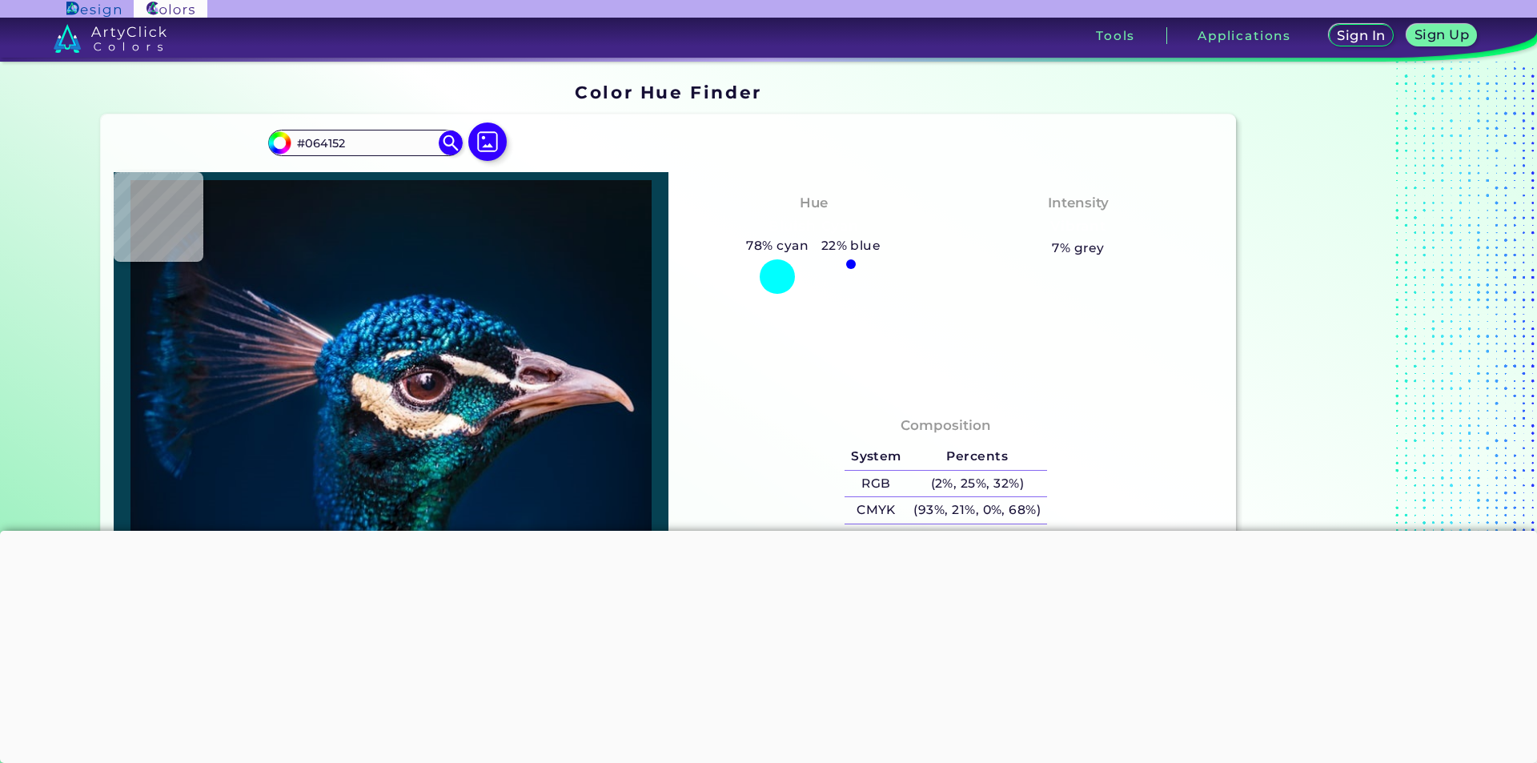
type input "#012738"
type input "#02343a"
type input "#02343A"
type input "#176168"
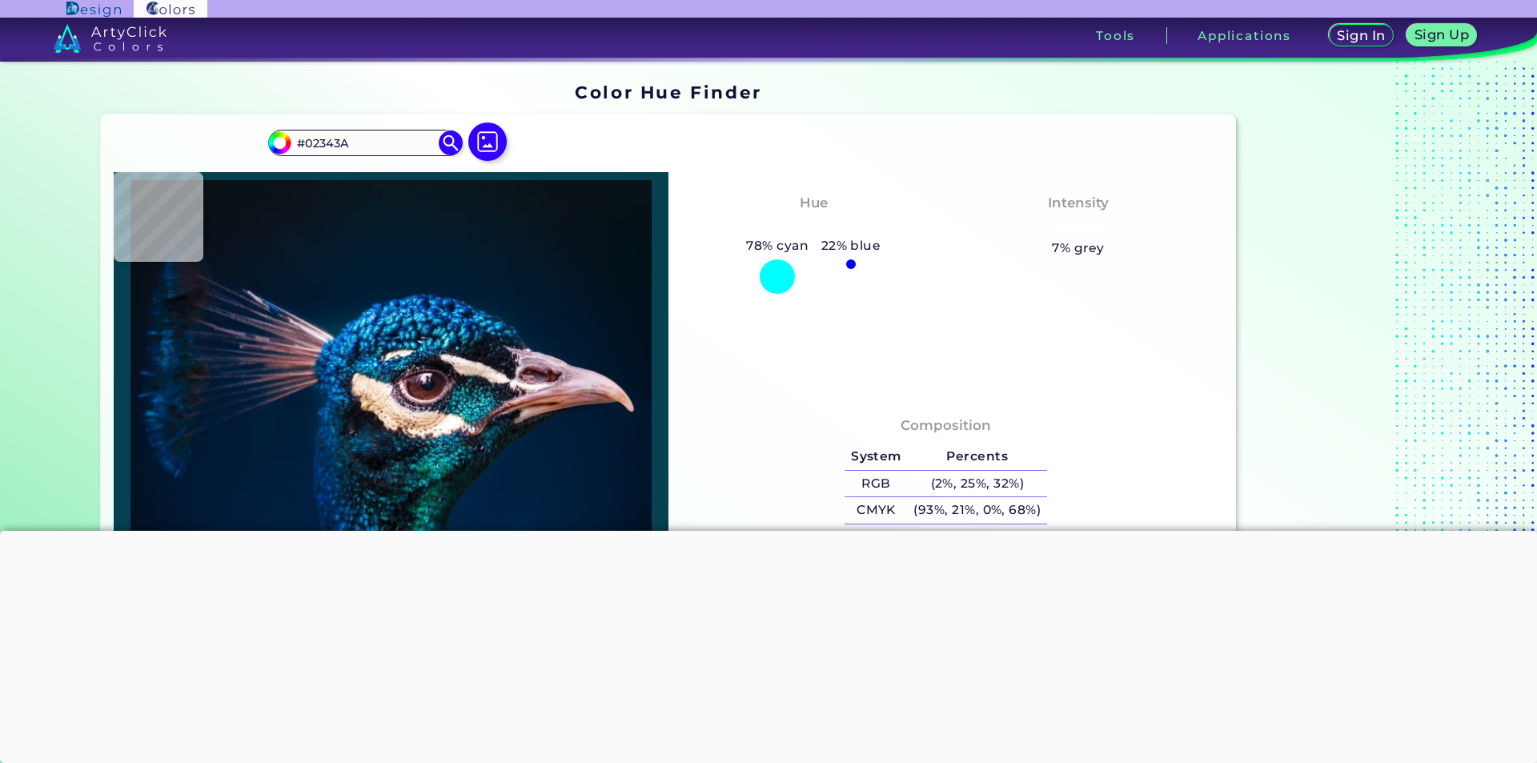
type input "#176168"
type input "#1f7b81"
type input "#1F7B81"
type input "#0e7d82"
type input "#0E7D82"
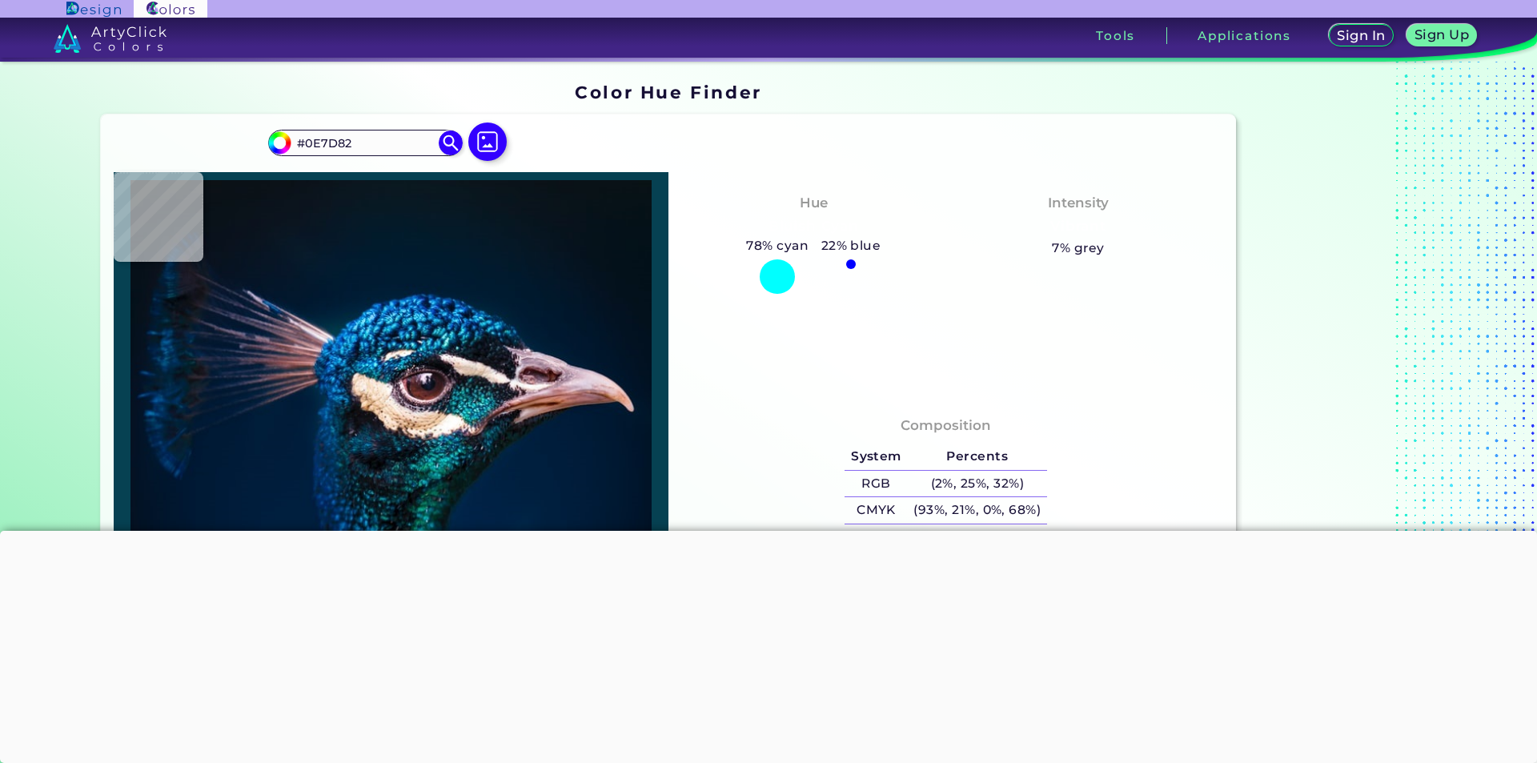
type input "#11828a"
type input "#11828A"
type input "#10838c"
type input "#10838C"
type input "#168a98"
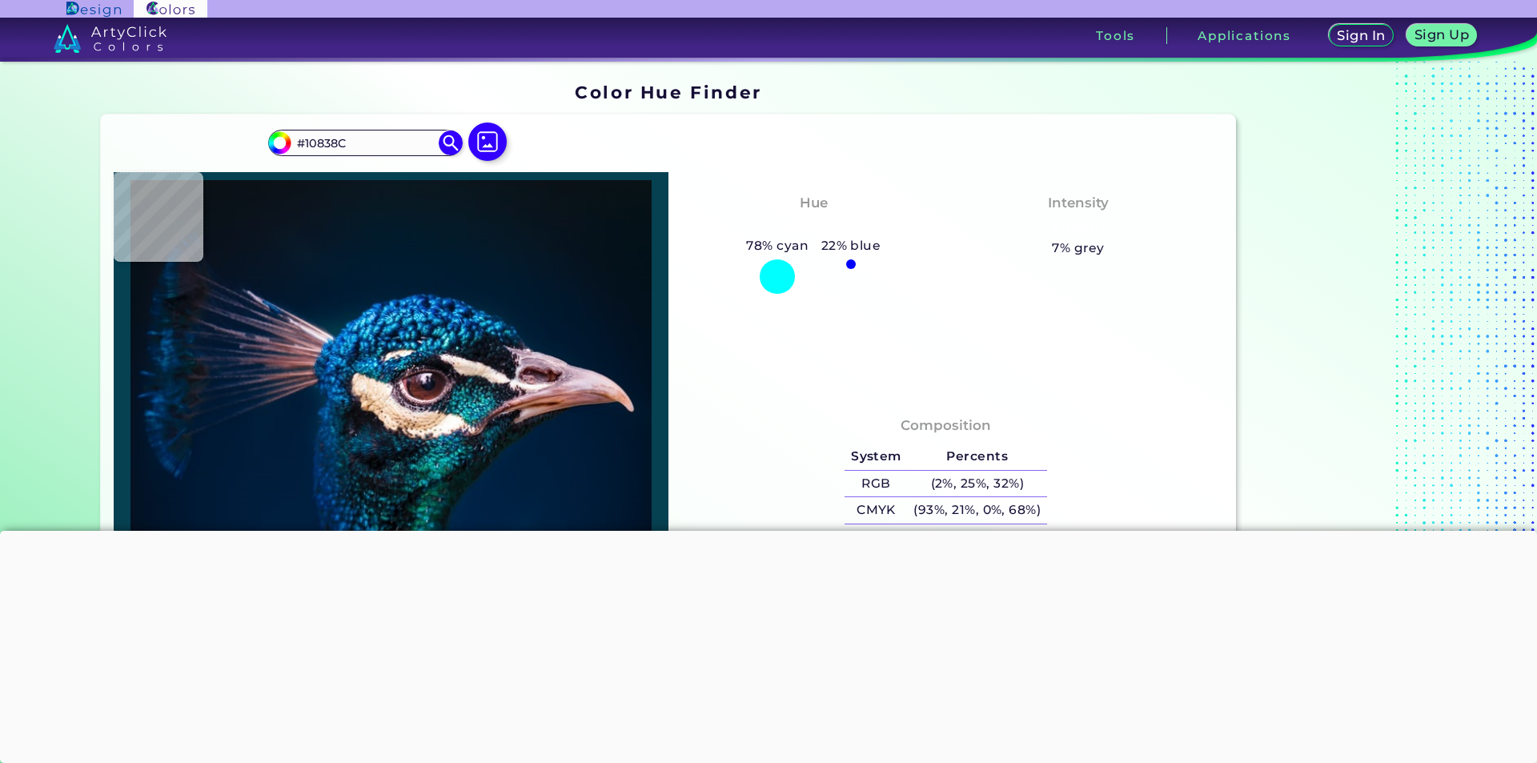
type input "#168A98"
type input "#065c72"
type input "#065C72"
type input "#034960"
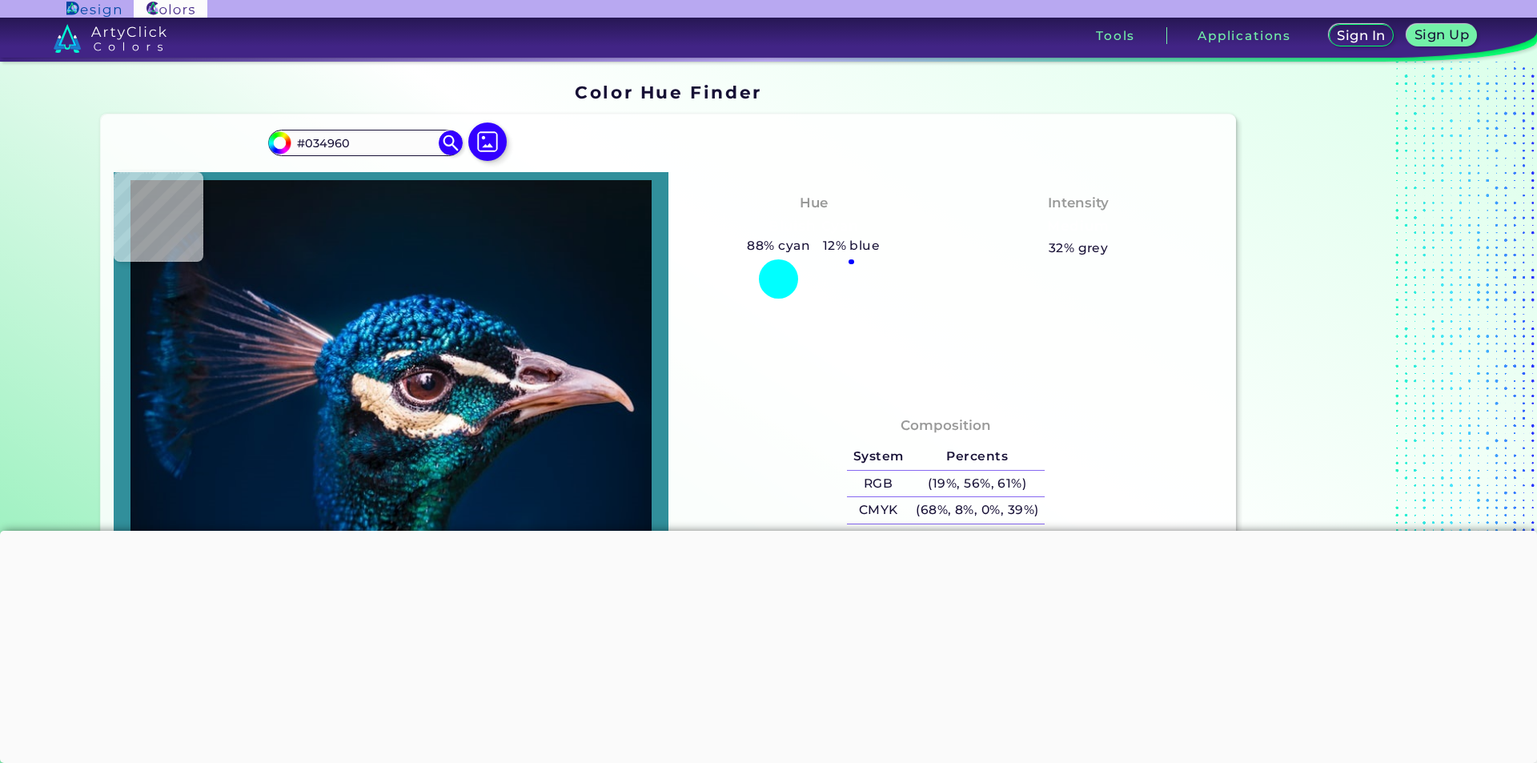
type input "#318f9b"
type input "#318F9B"
type input "#35a9af"
type input "#35A9AF"
type input "#189fa8"
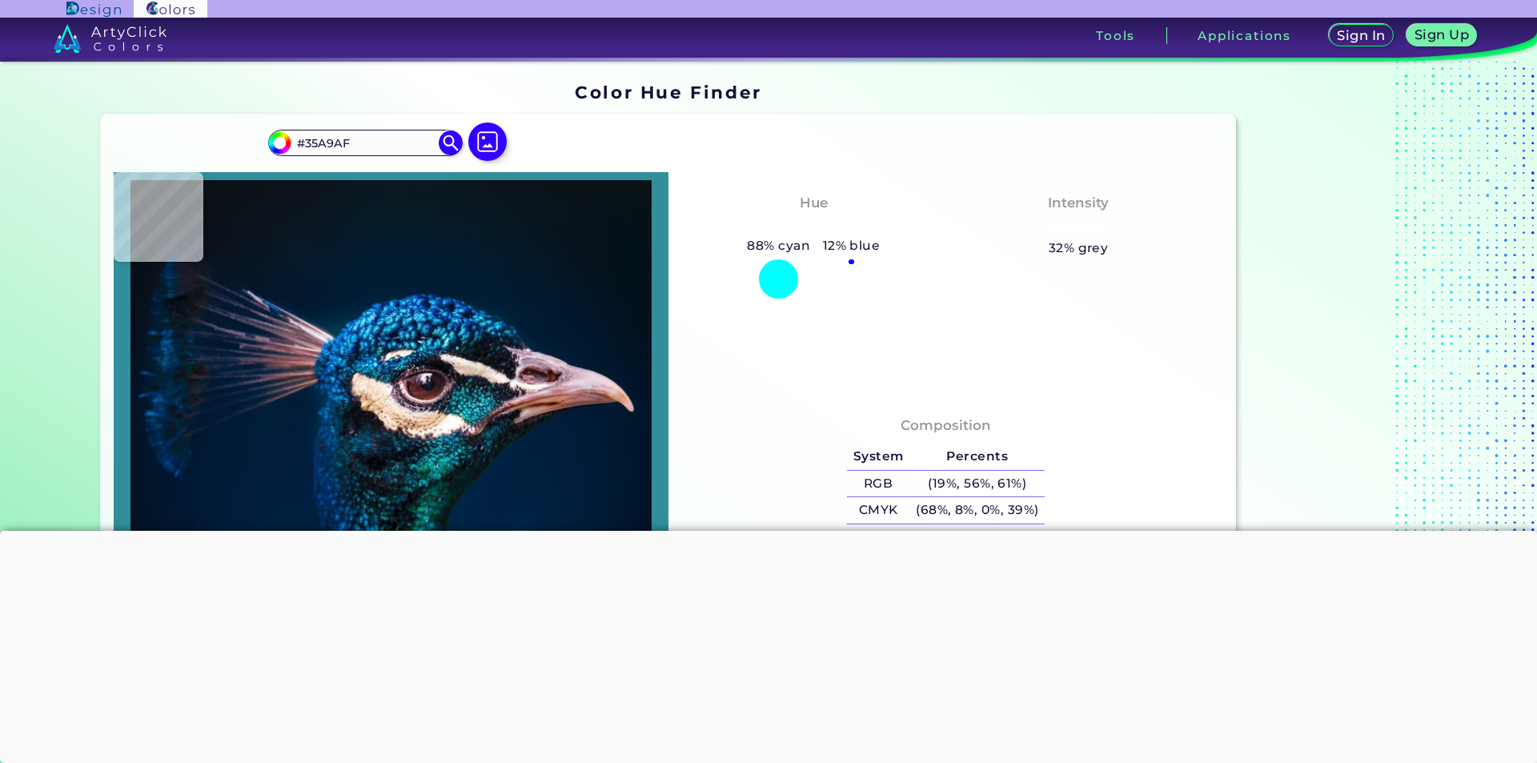
type input "#189FA8"
type input "#005566"
type input "#288096"
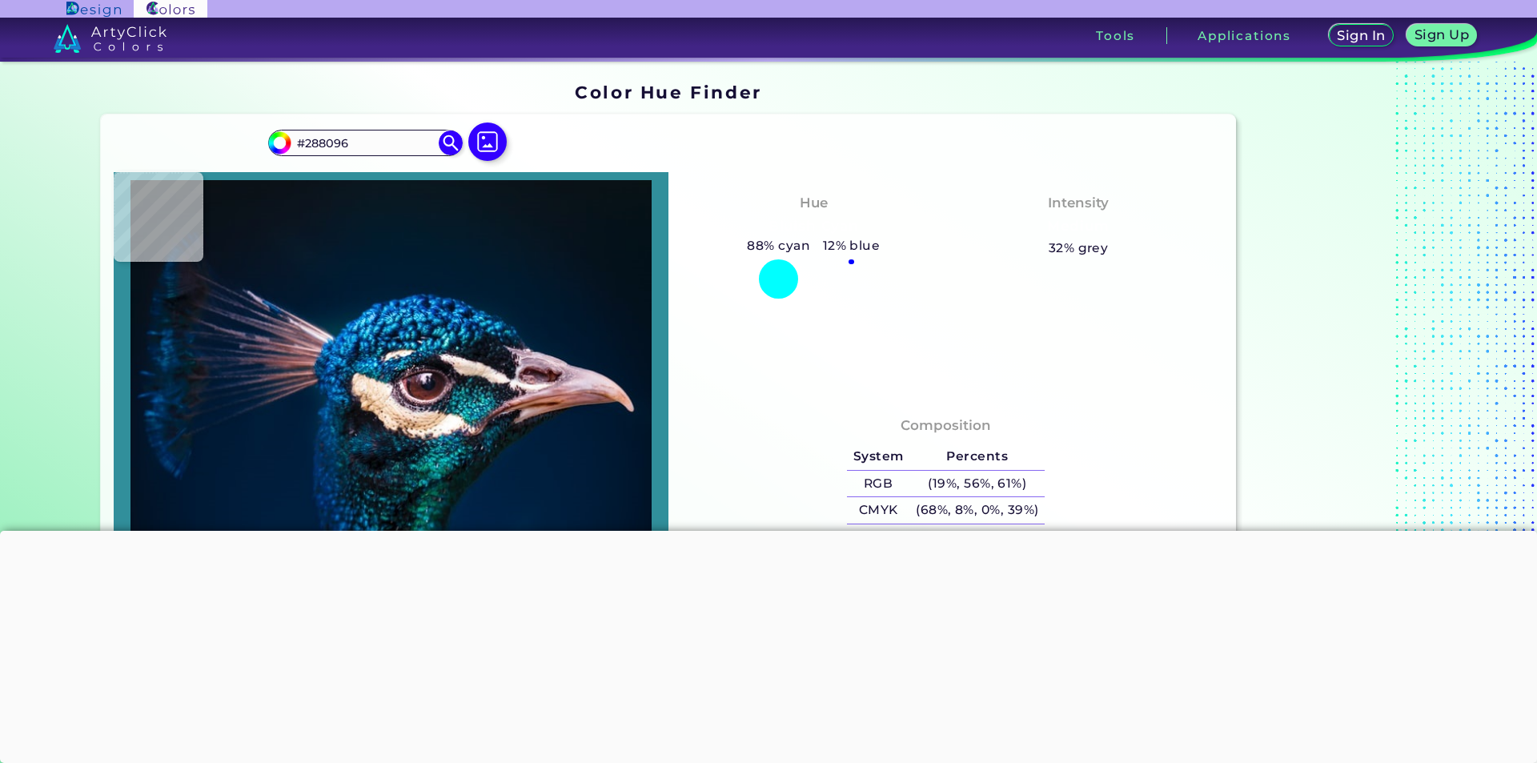
type input "#0d3d45"
type input "#0D3D45"
type input "#4d9ca0"
type input "#4D9CA0"
type input "#13858e"
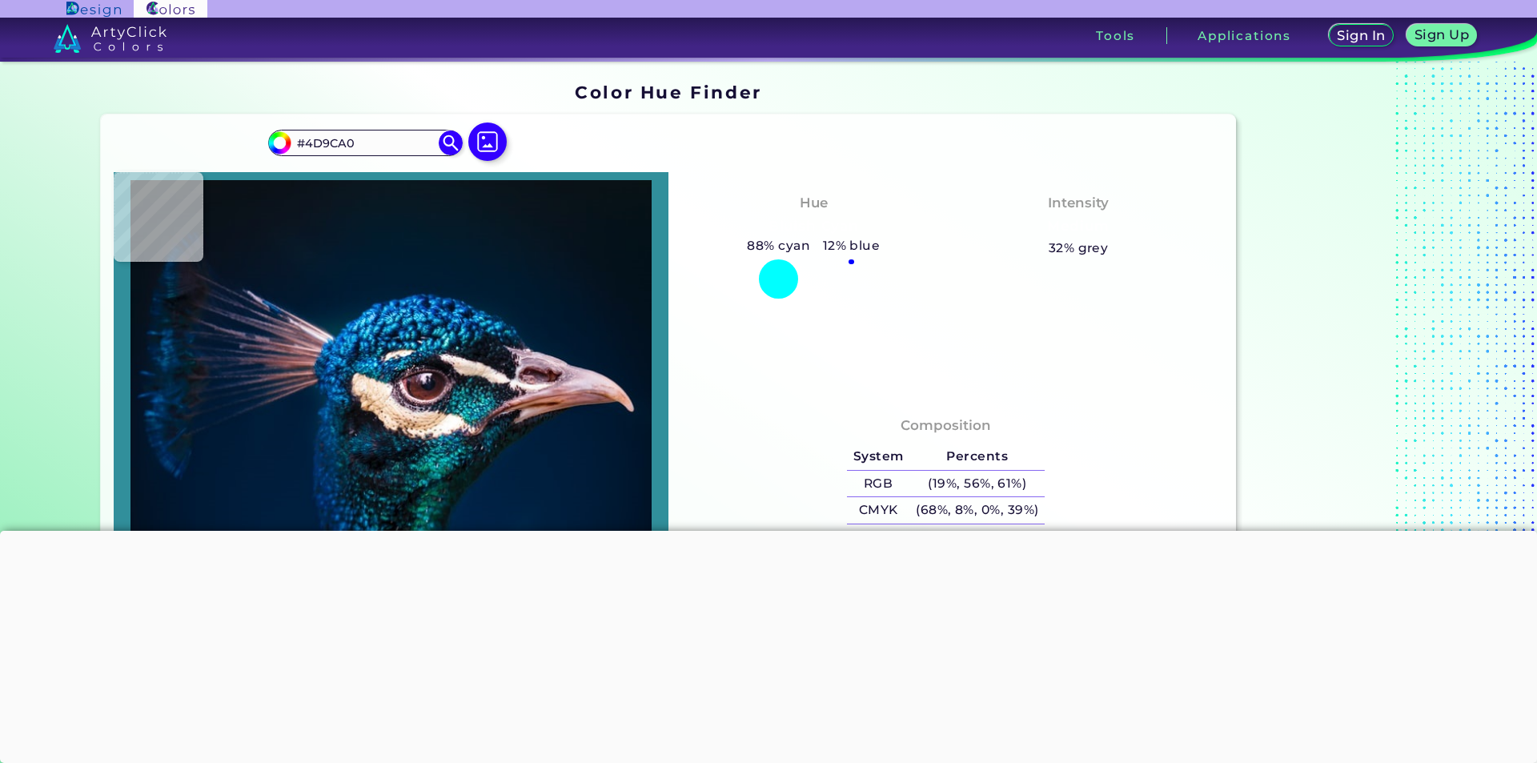
type input "#13858E"
type input "#0f757a"
type input "#0F757A"
type input "#299e9e"
type input "#299E9E"
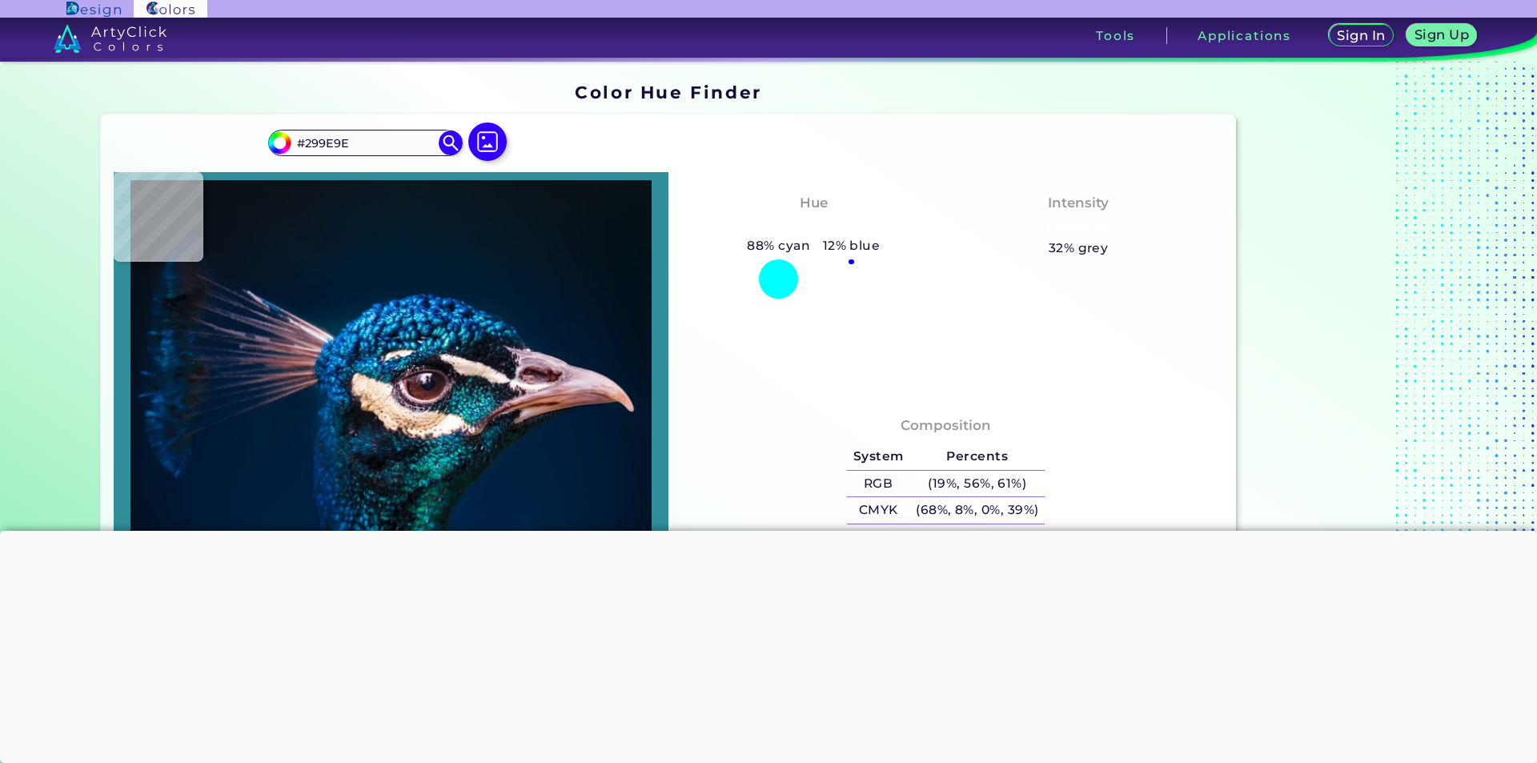
type input "#188c9a"
type input "#188C9A"
type input "#0a788c"
type input "#0A788C"
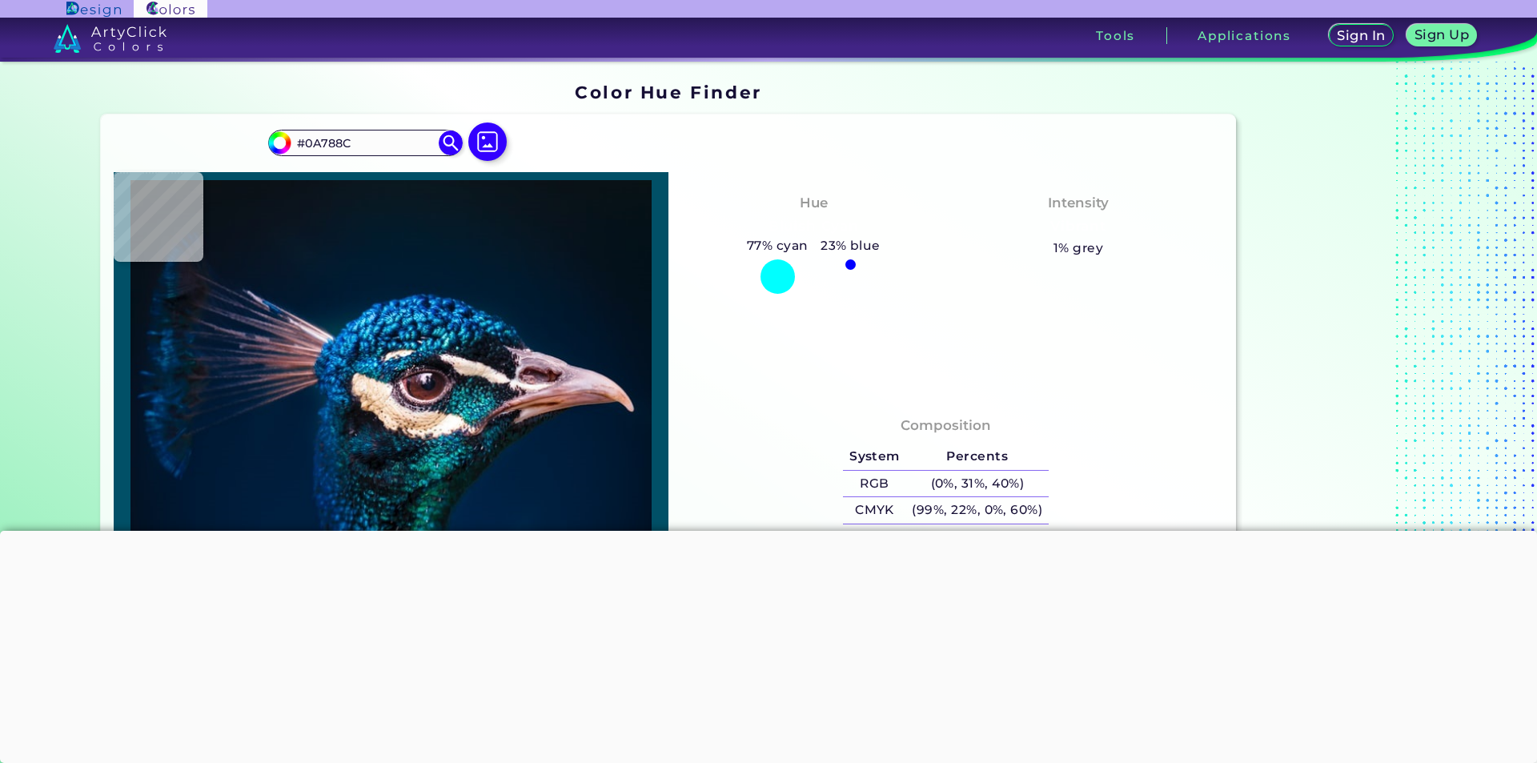
type input "#015067"
type input "#247985"
type input "#205b68"
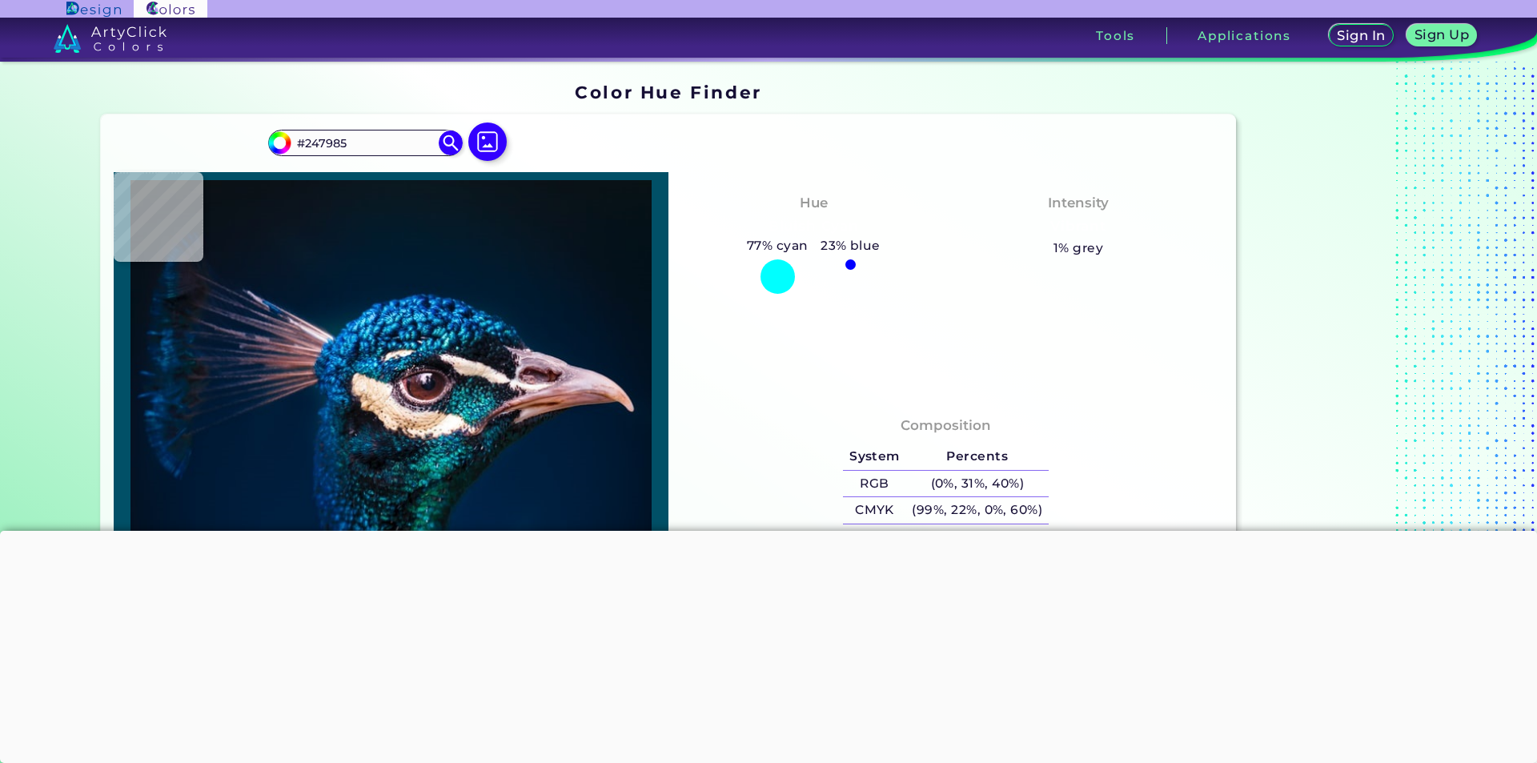
type input "#205B68"
type input "#414f61"
type input "#414F61"
type input "#323446"
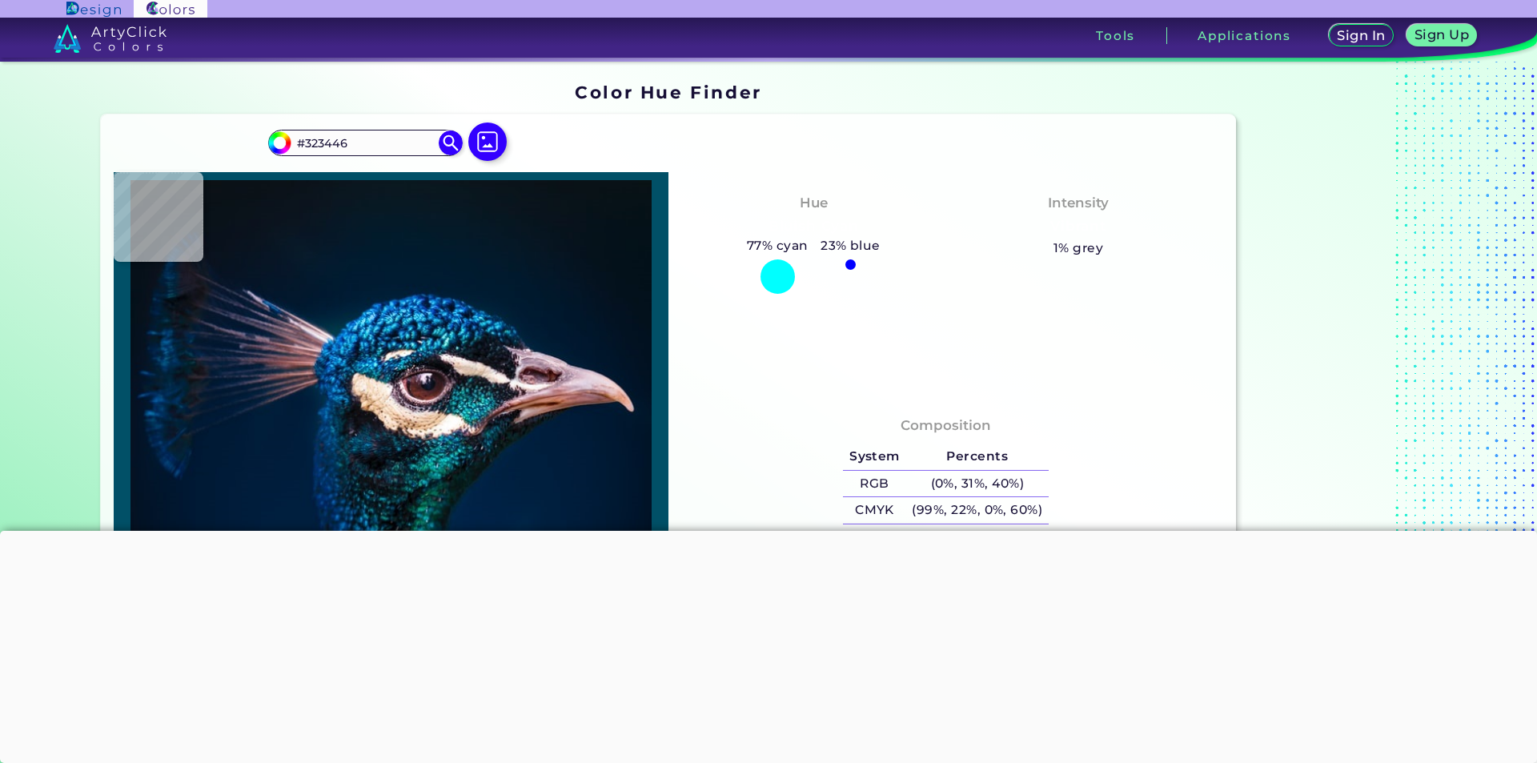
type input "#615666"
type input "#b18a97"
type input "#B18A97"
type input "#96666e"
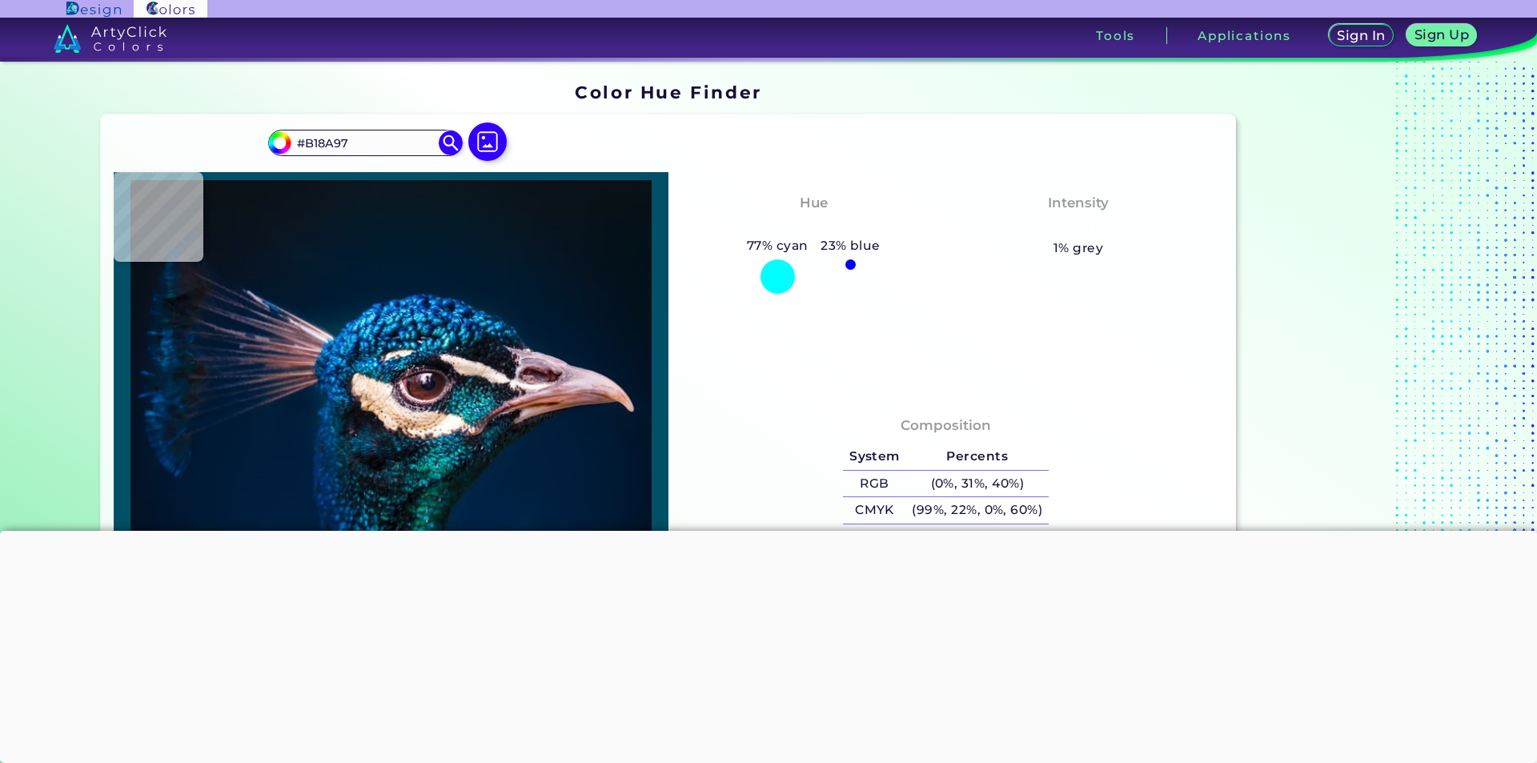
type input "#96666E"
type input "#8c575e"
type input "#8C575E"
type input "#935c61"
type input "#935C61"
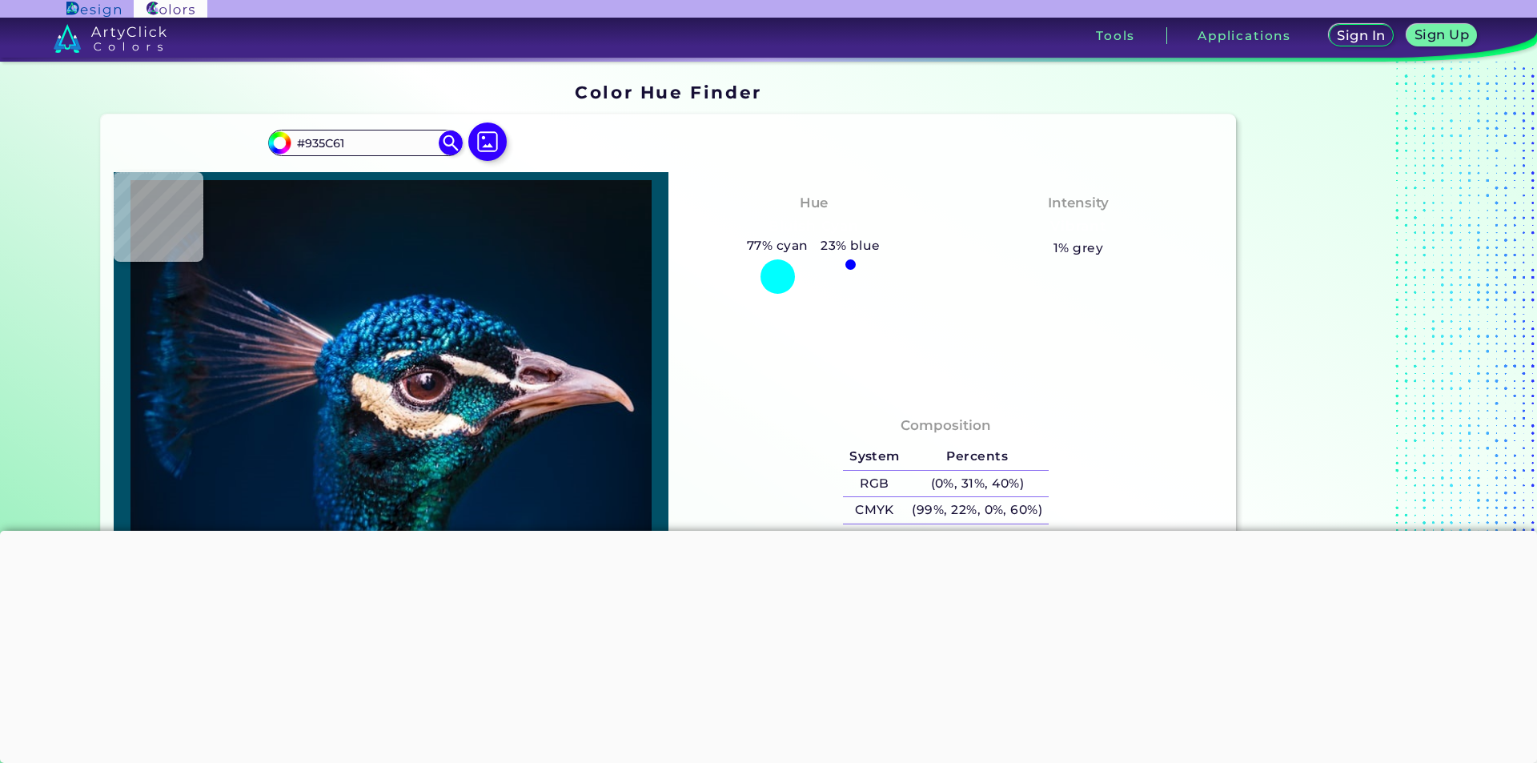
type input "#976064"
type input "#885156"
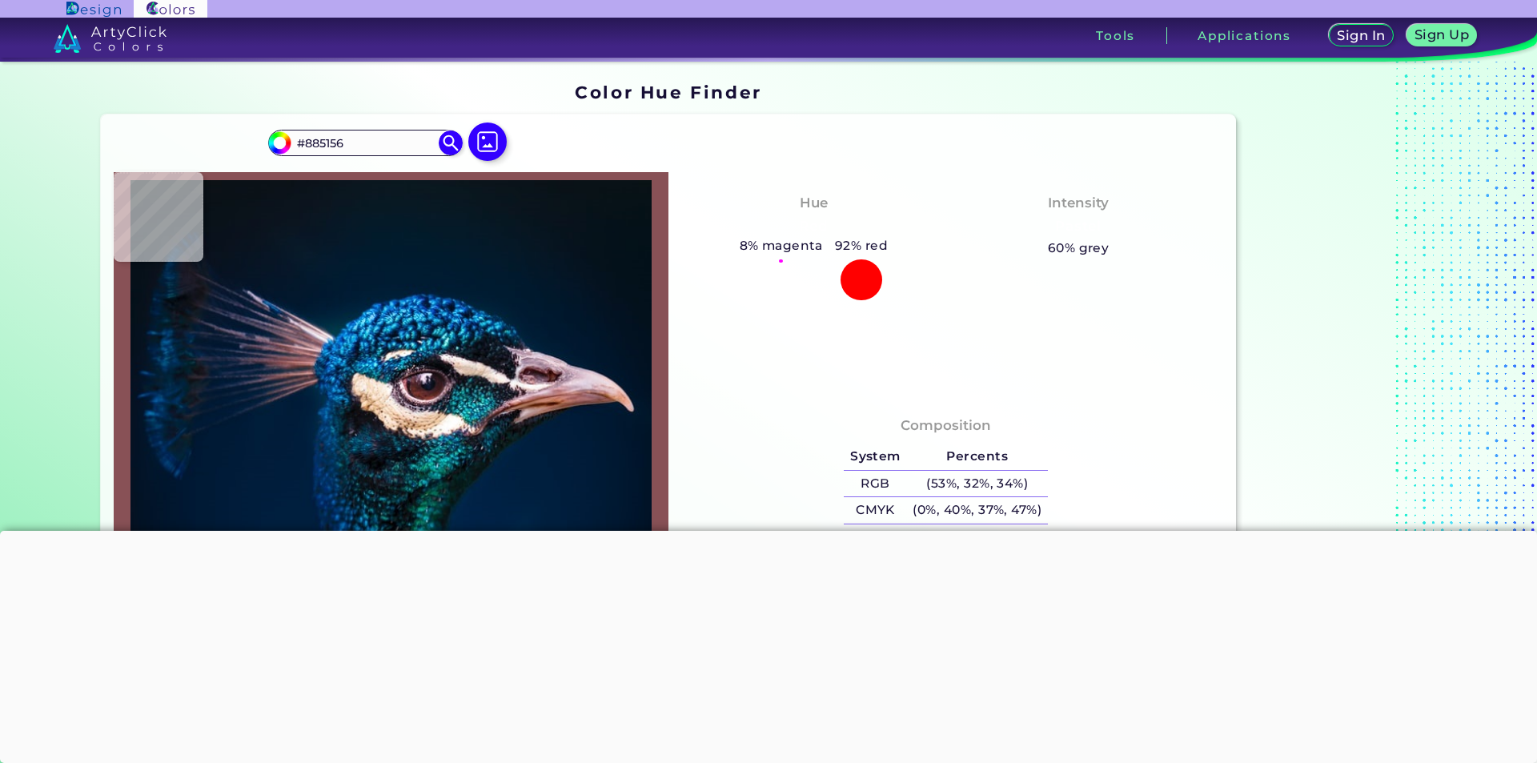
type input "#673437"
type input "#4f1f20"
type input "#4F1F20"
type input "#512021"
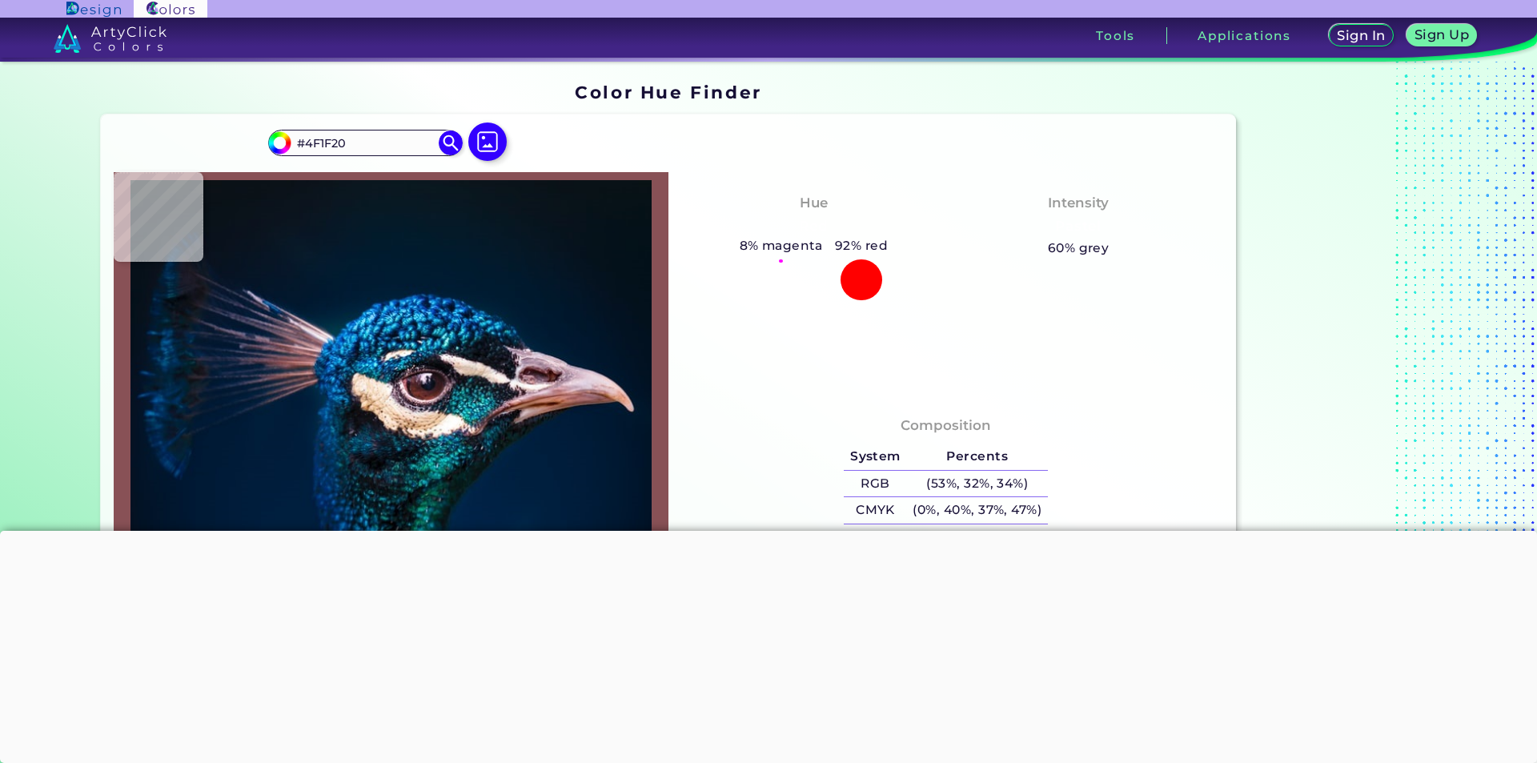
type input "#512021"
type input "#66333c"
type input "#66333C"
type input "#633336"
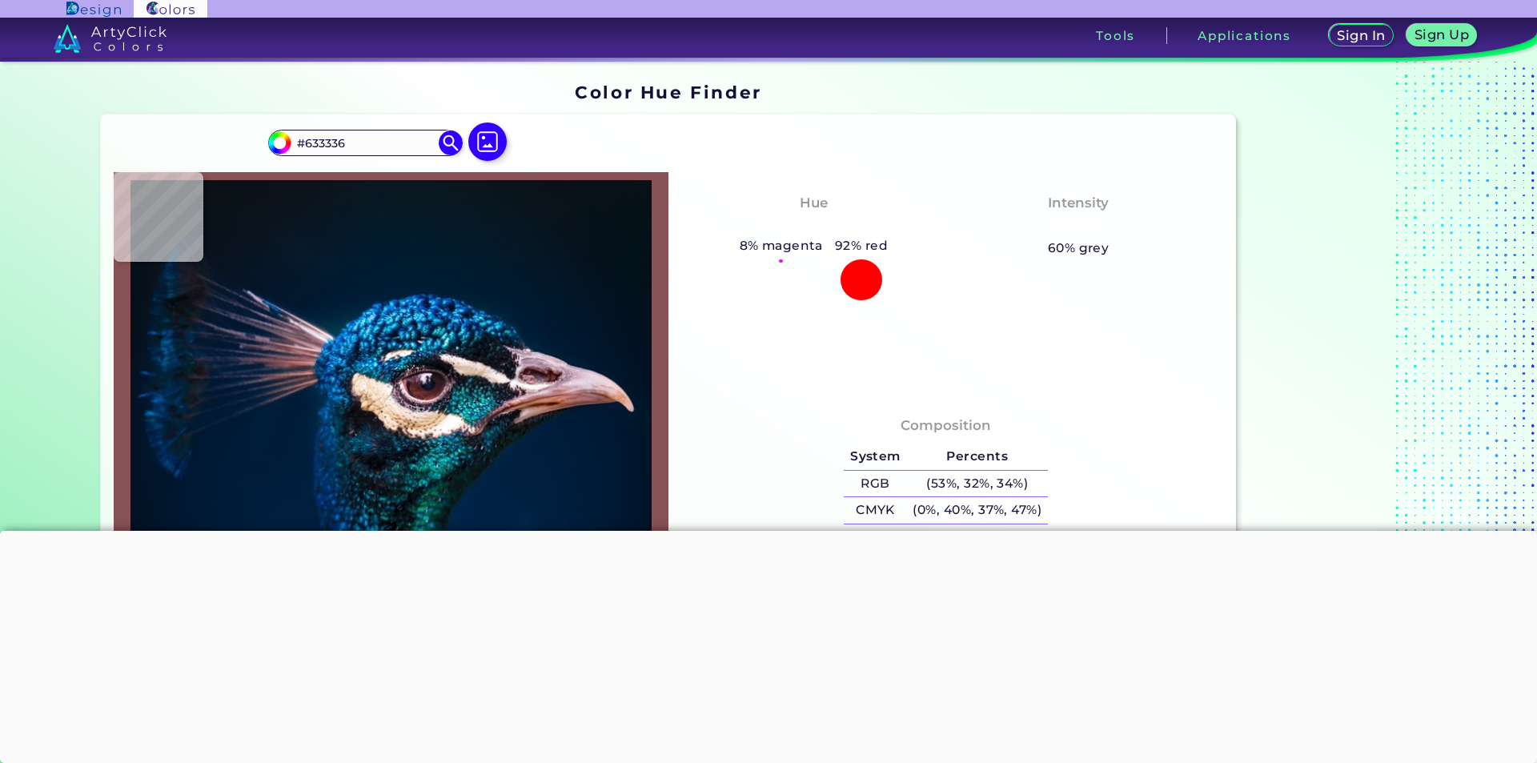
type input "#6d3e3c"
type input "#6D3E3C"
type input "#a46f6d"
type input "#A46F6D"
type input "#864543"
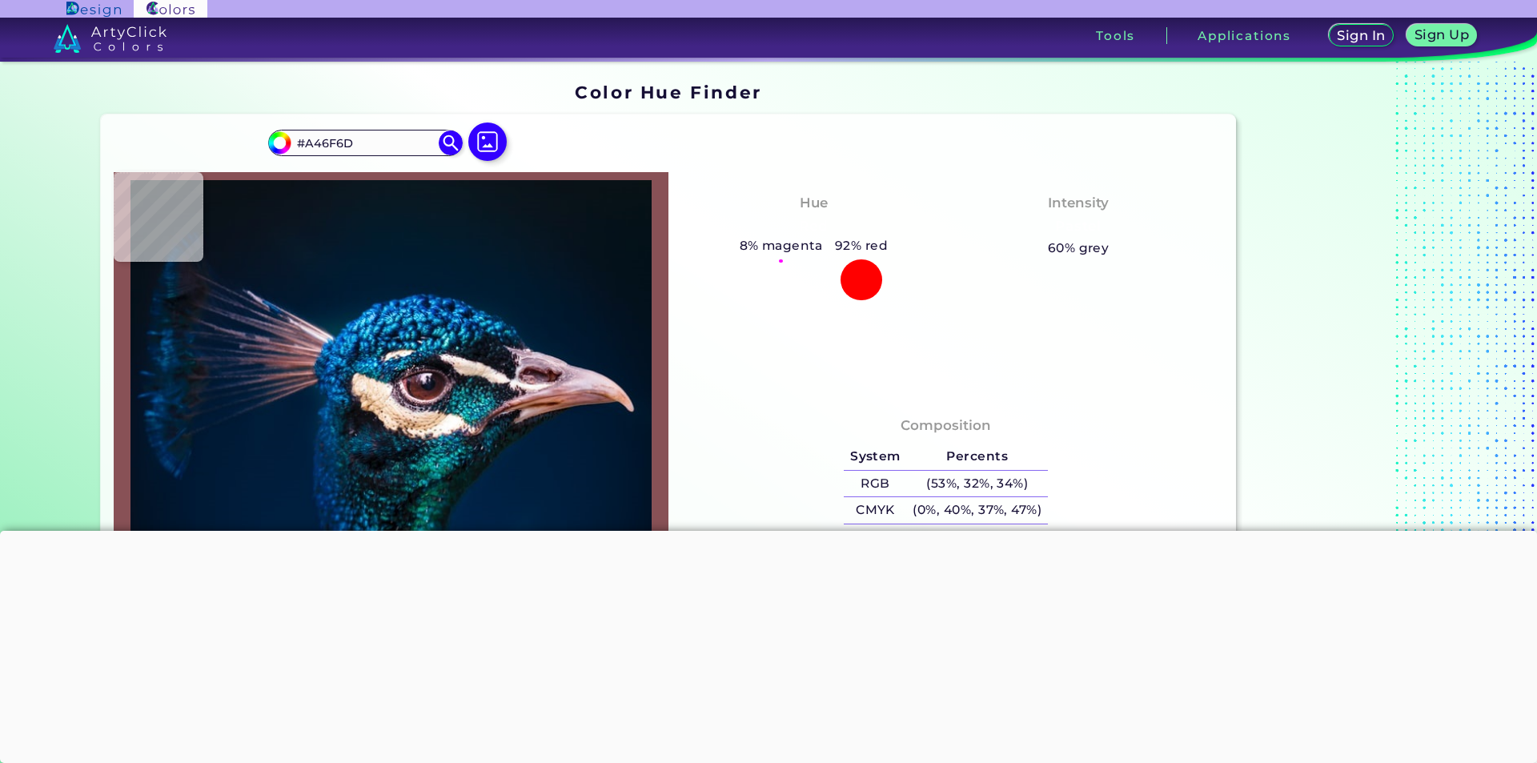
type input "#864543"
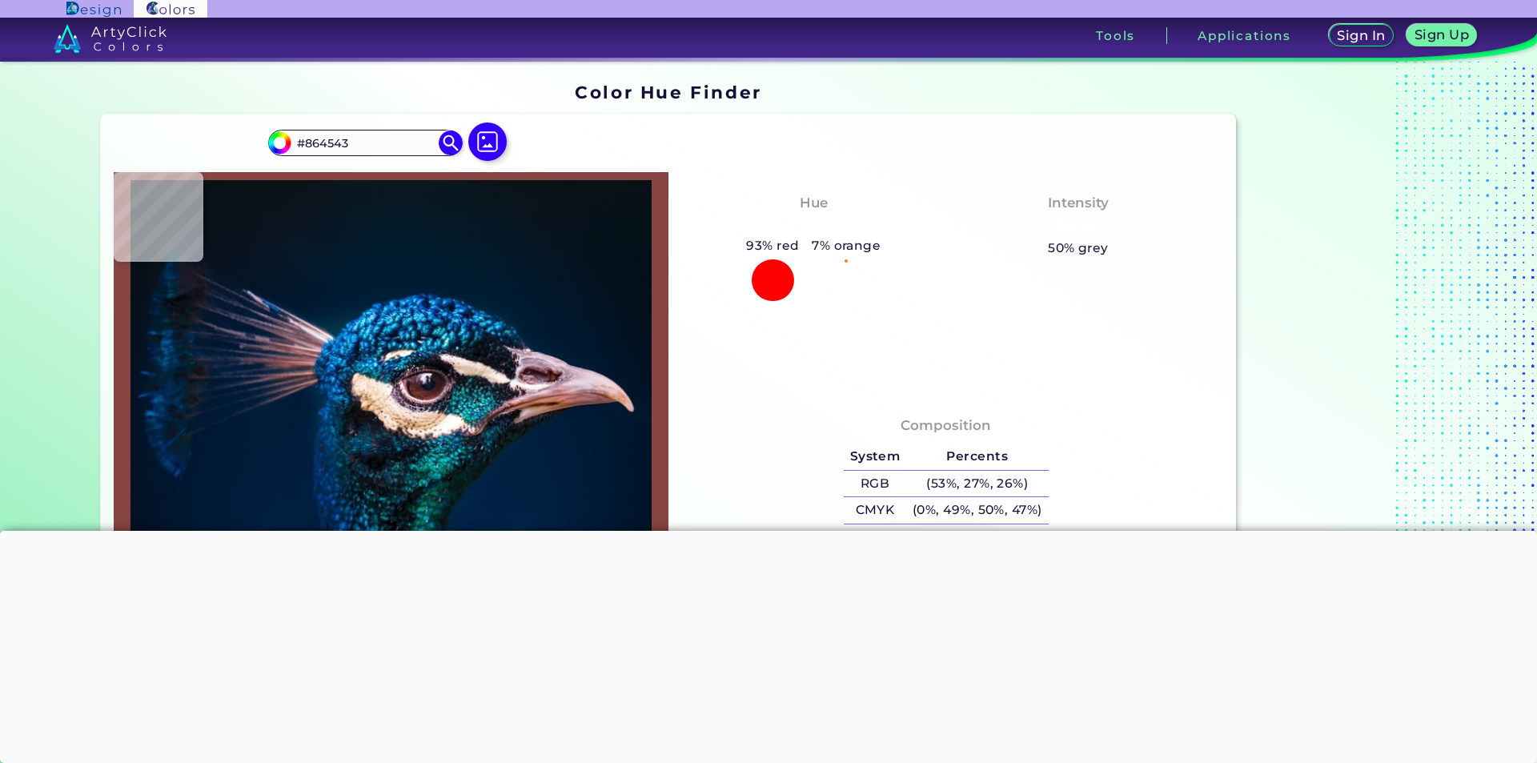
type input "#944f4d"
type input "#944F4D"
type input "#a15956"
type input "#A15956"
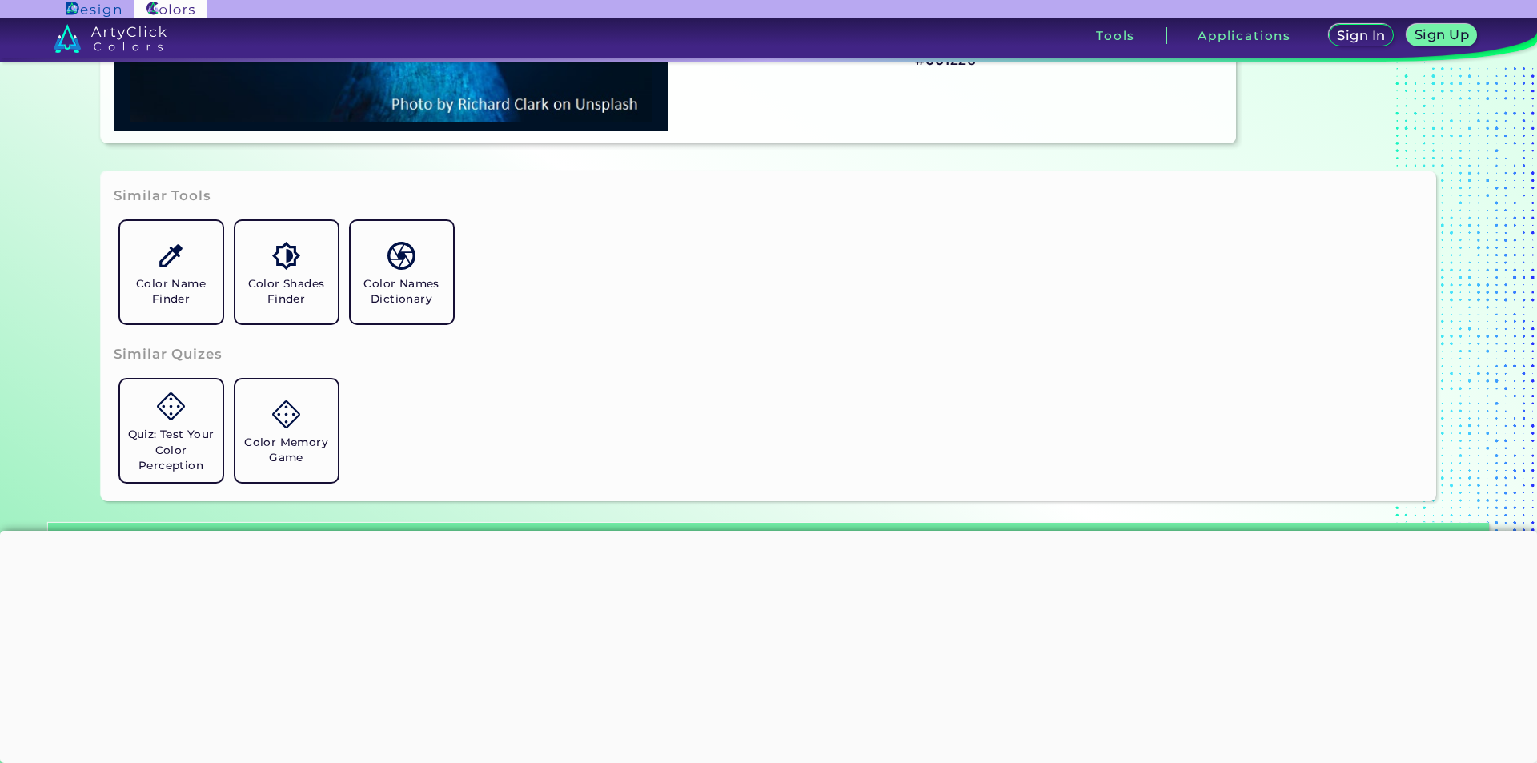
scroll to position [640, 0]
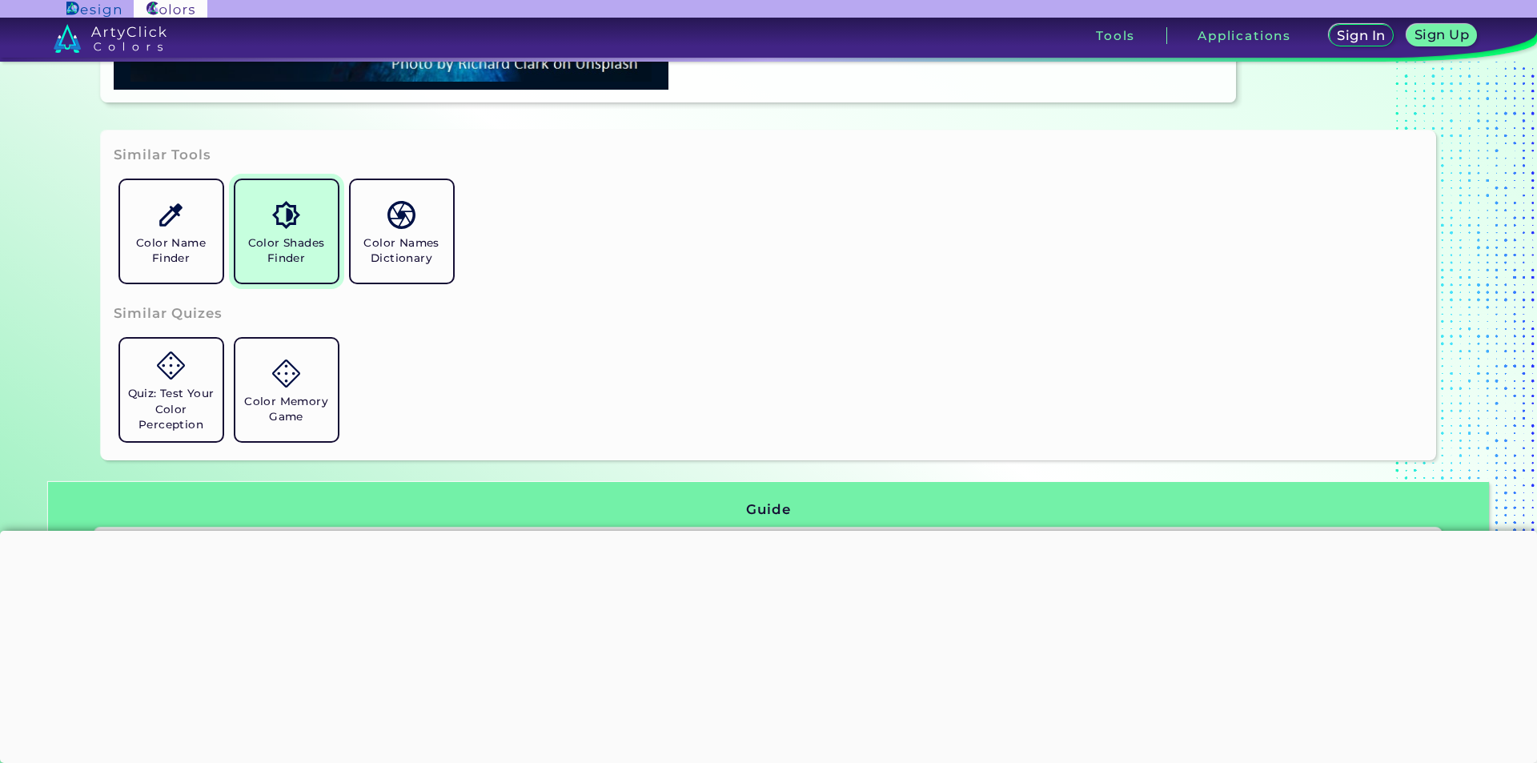
click at [301, 246] on h5 "Color Shades Finder" at bounding box center [287, 250] width 90 height 30
